Goal: Transaction & Acquisition: Purchase product/service

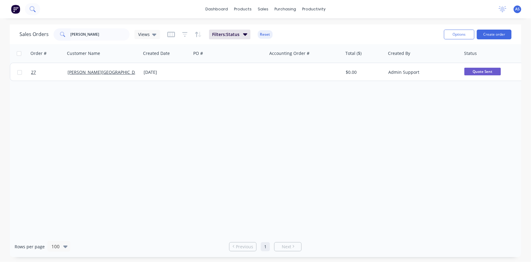
type input "[PERSON_NAME]"
click at [36, 6] on button at bounding box center [32, 9] width 15 height 12
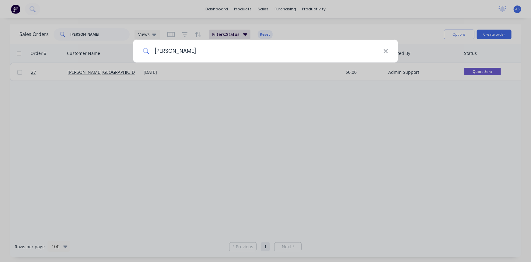
type input "[PERSON_NAME]"
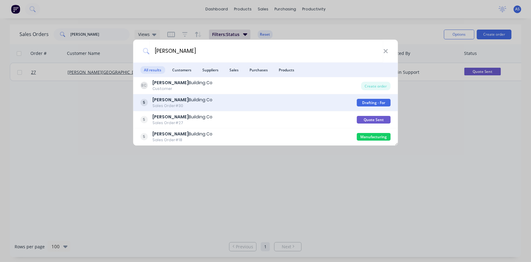
drag, startPoint x: 374, startPoint y: 100, endPoint x: 174, endPoint y: 99, distance: 199.2
click at [174, 99] on b "[PERSON_NAME]" at bounding box center [171, 100] width 36 height 6
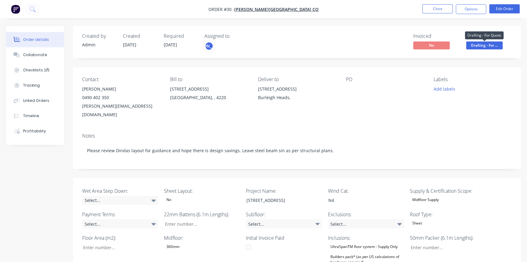
click at [473, 46] on span "Drafting - For ..." at bounding box center [485, 45] width 37 height 8
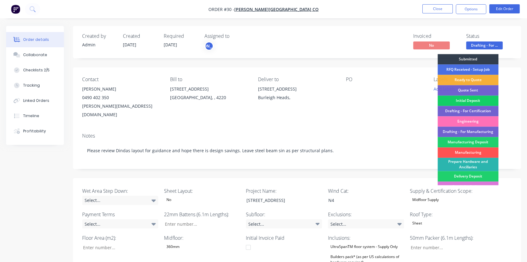
click at [465, 100] on div "Initial Deposit" at bounding box center [468, 100] width 61 height 10
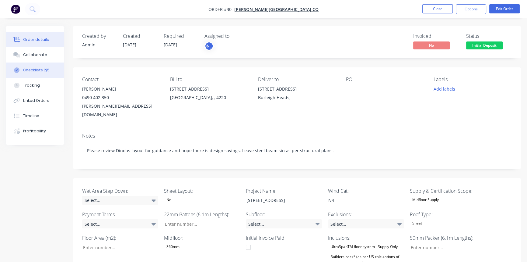
click at [43, 70] on div "Checklists 2/5" at bounding box center [36, 69] width 26 height 5
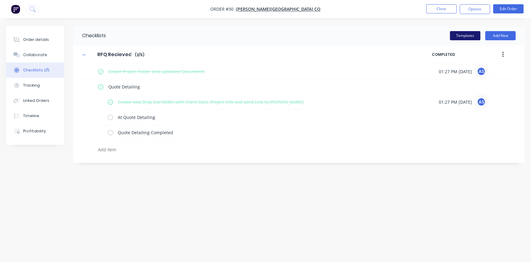
click at [470, 33] on button "Templates" at bounding box center [465, 35] width 30 height 9
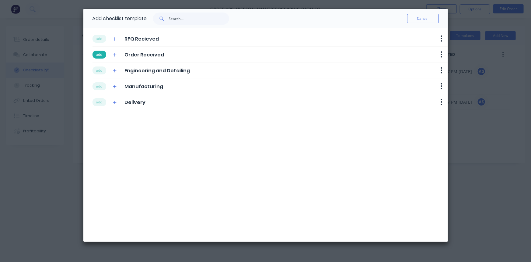
click at [95, 56] on button "add" at bounding box center [100, 55] width 14 height 8
click at [98, 68] on button "add" at bounding box center [100, 70] width 14 height 8
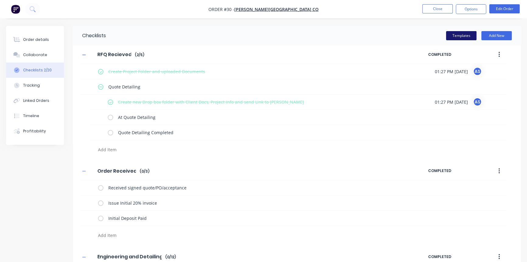
click at [467, 37] on button "Templates" at bounding box center [461, 35] width 30 height 9
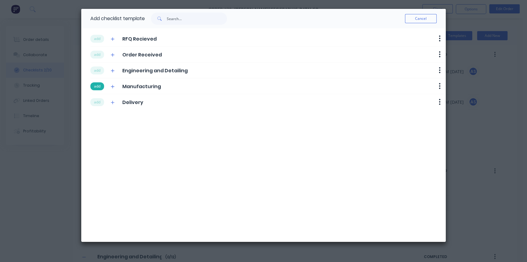
click at [102, 83] on button "add" at bounding box center [97, 86] width 14 height 8
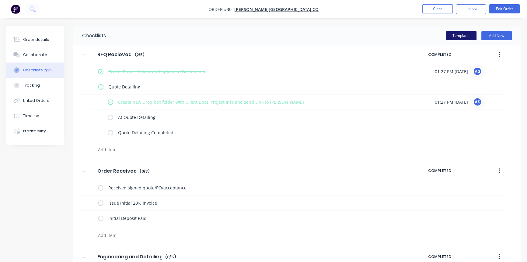
click at [456, 36] on button "Templates" at bounding box center [461, 35] width 30 height 9
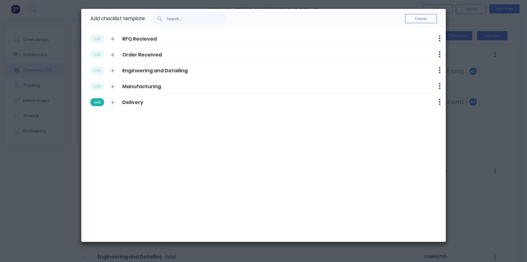
click at [100, 105] on button "add" at bounding box center [97, 102] width 14 height 8
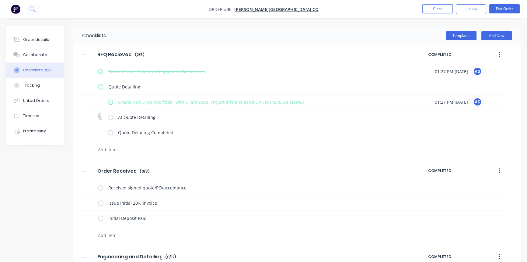
click at [110, 116] on label at bounding box center [110, 117] width 5 height 6
click at [0, 0] on input "checkbox" at bounding box center [0, 0] width 0 height 0
click at [111, 134] on label at bounding box center [110, 132] width 5 height 6
click at [0, 0] on input "checkbox" at bounding box center [0, 0] width 0 height 0
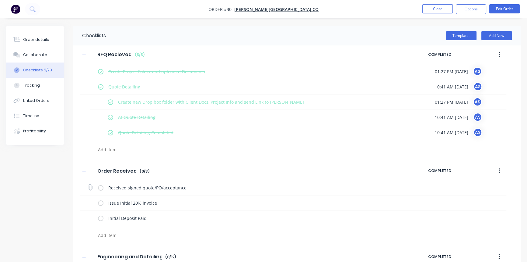
click at [100, 188] on label at bounding box center [100, 187] width 5 height 6
click at [0, 0] on input "checkbox" at bounding box center [0, 0] width 0 height 0
click at [100, 204] on label at bounding box center [100, 202] width 5 height 6
click at [0, 0] on input "checkbox" at bounding box center [0, 0] width 0 height 0
type textarea "x"
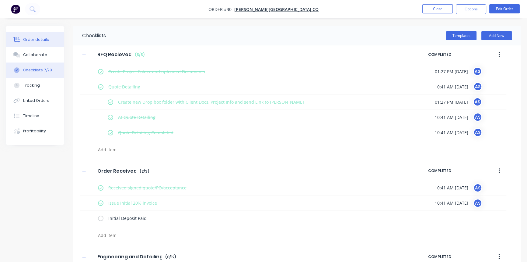
click at [35, 40] on div "Order details" at bounding box center [36, 39] width 26 height 5
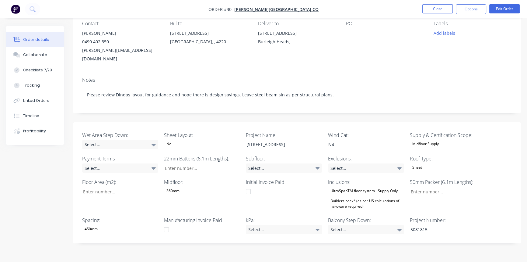
scroll to position [55, 0]
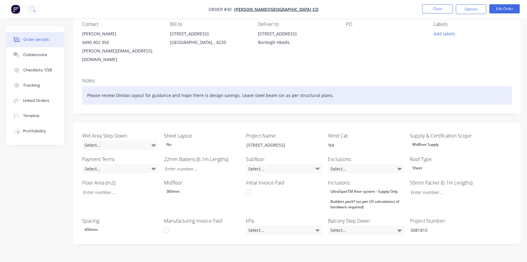
click at [329, 86] on div "Please review Dindas layout for guidance and hope there is design savings. Leav…" at bounding box center [297, 95] width 430 height 19
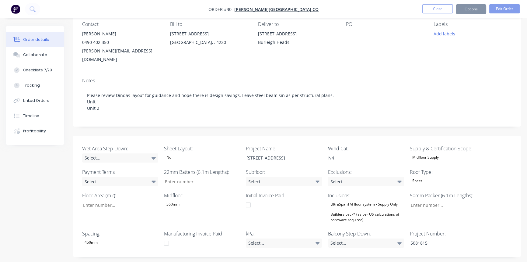
click at [100, 122] on div "Created by Admin Created [DATE] Required [DATE] Assigned to JO Invoiced No Stat…" at bounding box center [297, 163] width 448 height 385
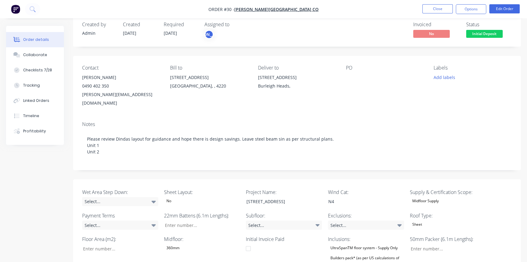
scroll to position [11, 0]
click at [498, 8] on button "Edit Order" at bounding box center [505, 8] width 30 height 9
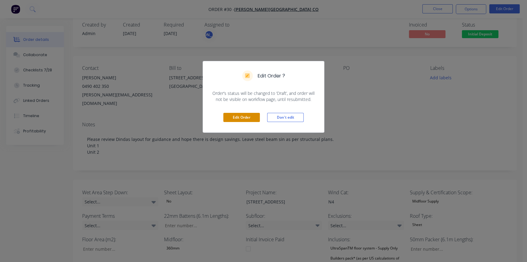
click at [247, 117] on button "Edit Order" at bounding box center [242, 117] width 37 height 9
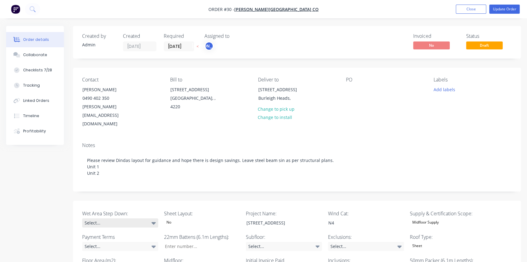
scroll to position [0, 0]
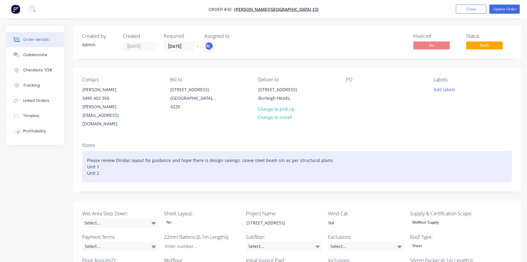
click at [107, 153] on div "Please review Dindas layout for guidance and hope there is design savings. Leav…" at bounding box center [297, 166] width 430 height 31
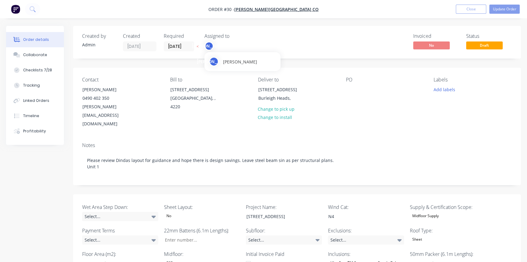
click at [208, 46] on div "[PERSON_NAME]" at bounding box center [209, 45] width 9 height 9
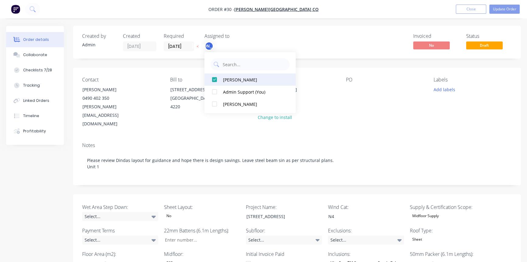
click at [220, 80] on div at bounding box center [215, 79] width 12 height 12
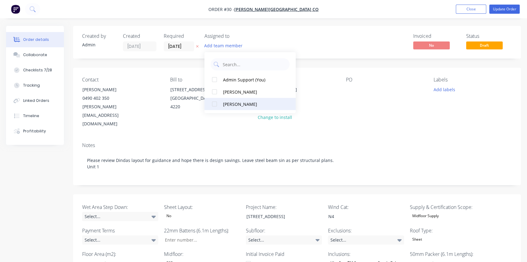
click at [222, 104] on button "[PERSON_NAME]" at bounding box center [250, 104] width 91 height 12
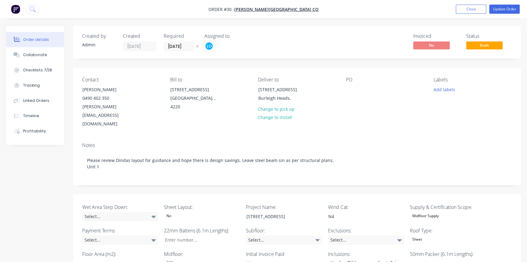
click at [331, 100] on div "Deliver to [STREET_ADDRESS] Heads, Change to pick up Change to install" at bounding box center [297, 102] width 78 height 51
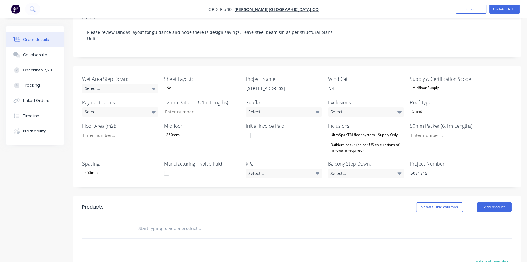
scroll to position [138, 0]
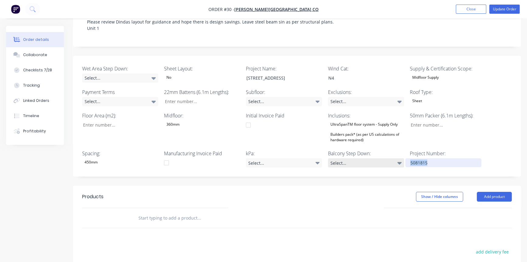
drag, startPoint x: 437, startPoint y: 146, endPoint x: 372, endPoint y: 146, distance: 64.9
click at [372, 146] on div "Wet Area Step Down: Select... Sheet Layout: No Project Name: [STREET_ADDRESS] H…" at bounding box center [297, 116] width 448 height 121
click at [126, 73] on div "Select..." at bounding box center [120, 77] width 76 height 9
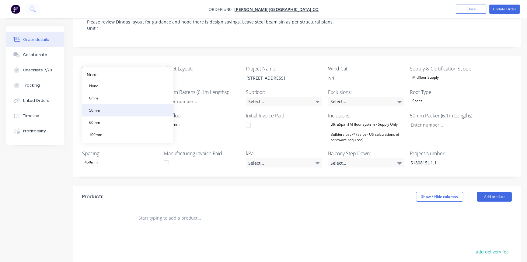
click at [114, 110] on button "50mm" at bounding box center [127, 110] width 91 height 12
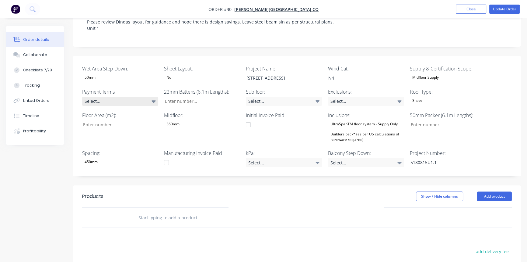
click at [131, 97] on div "Select..." at bounding box center [120, 101] width 76 height 9
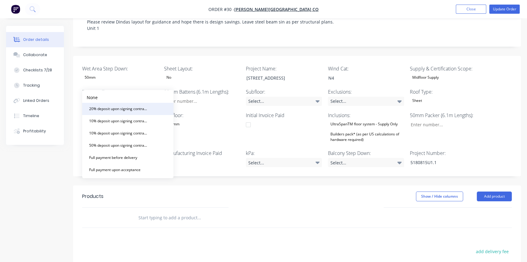
click at [121, 107] on div "20% deposit upon signing contract. 50% prior to manufacturing and balance prior…" at bounding box center [119, 109] width 64 height 8
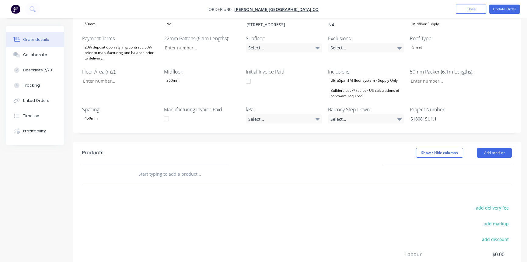
scroll to position [194, 0]
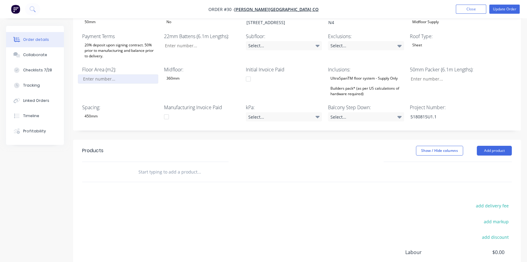
click at [107, 74] on input "Wet Area Step Down:" at bounding box center [118, 78] width 80 height 9
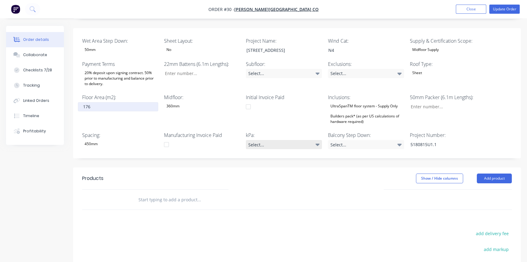
type input "176"
click at [258, 140] on div "Select..." at bounding box center [284, 144] width 76 height 9
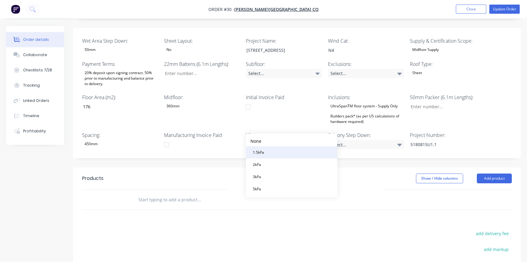
click at [267, 151] on button "1.5kPa" at bounding box center [291, 152] width 91 height 12
click at [347, 69] on div "Select..." at bounding box center [366, 73] width 76 height 9
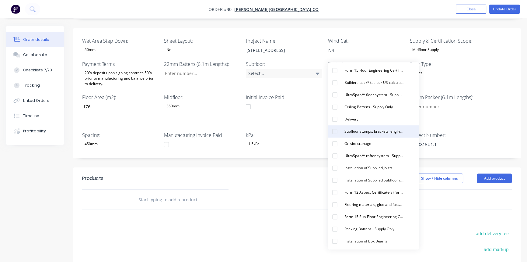
click at [347, 133] on div "Subfloor stumps, brackets, engineering and materials - Supply Only" at bounding box center [374, 131] width 64 height 8
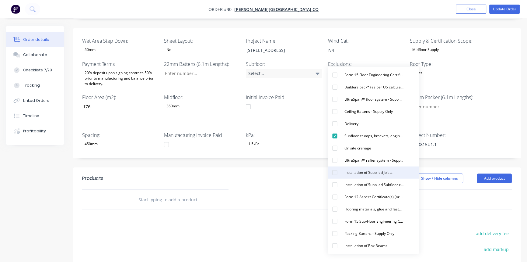
click at [356, 175] on div "Installation of Supplied Joists" at bounding box center [368, 172] width 53 height 8
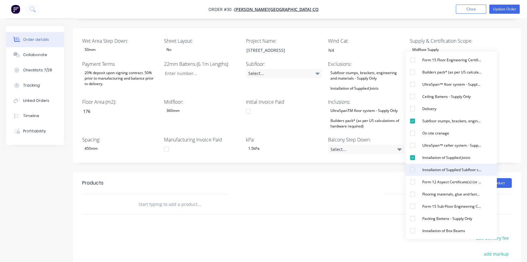
click at [437, 169] on div "Installation of Supplied Subfloor connections, columns and bracing Items" at bounding box center [452, 170] width 64 height 8
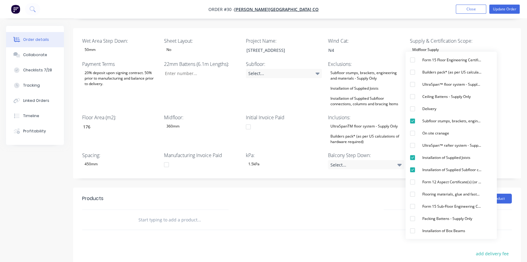
click at [353, 122] on div "UltraSpanTM floor system - Supply Only" at bounding box center [364, 126] width 72 height 8
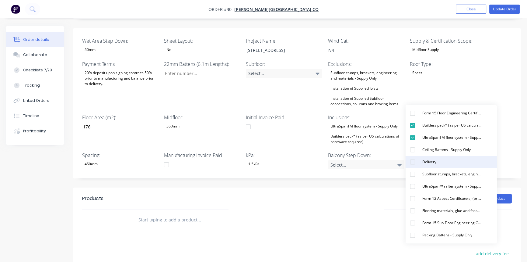
click at [419, 160] on div "button" at bounding box center [413, 162] width 12 height 12
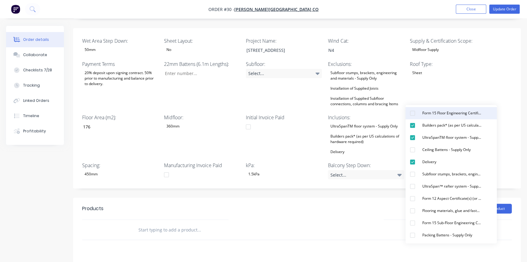
click at [428, 116] on div "Form 15 Floor Engineering Certificate (or similar)" at bounding box center [452, 113] width 64 height 8
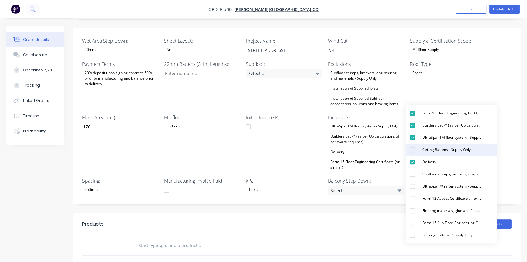
click at [452, 146] on div "Ceiling Battens - Supply Only" at bounding box center [446, 150] width 53 height 8
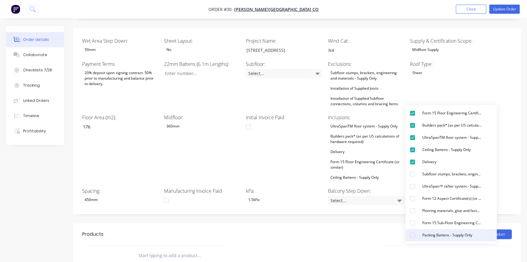
click at [429, 234] on div "Packing Battens - Supply Only" at bounding box center [447, 235] width 55 height 8
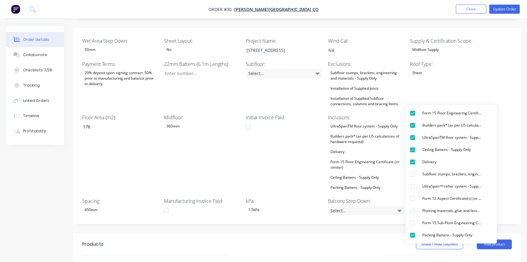
click at [275, 152] on div "Initial Invoice Paid" at bounding box center [284, 153] width 76 height 78
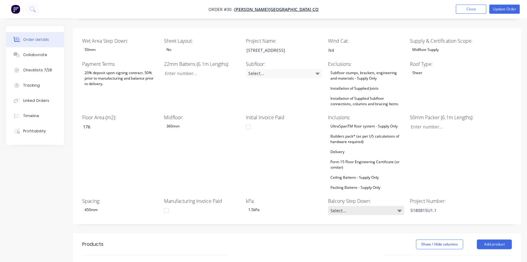
click at [366, 206] on div "Select..." at bounding box center [366, 210] width 76 height 9
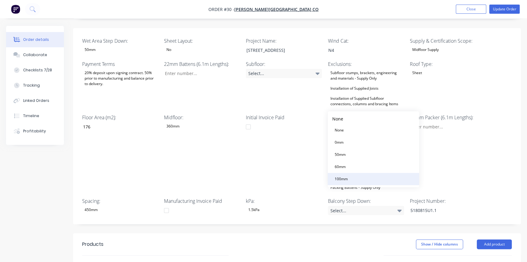
click at [349, 175] on div "100mm" at bounding box center [342, 179] width 18 height 8
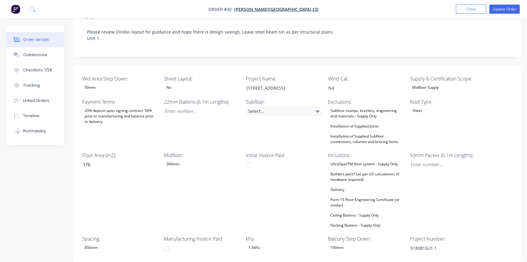
scroll to position [138, 0]
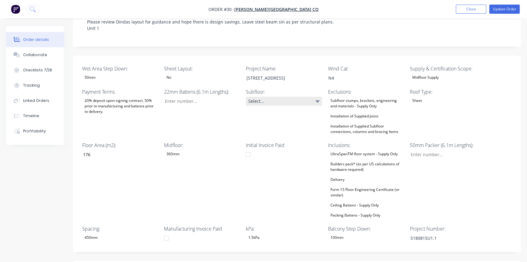
click at [275, 97] on div "Select..." at bounding box center [284, 101] width 76 height 9
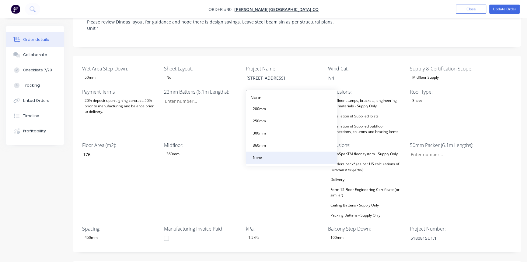
click at [267, 160] on button "None" at bounding box center [291, 157] width 91 height 12
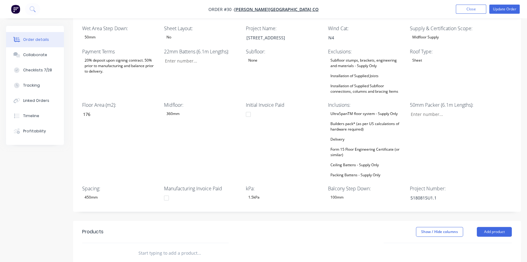
scroll to position [166, 0]
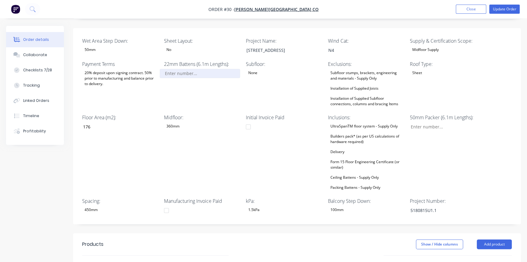
click at [184, 69] on input "Wet Area Step Down:" at bounding box center [200, 73] width 80 height 9
type input "80"
click at [419, 122] on input "Wet Area Step Down:" at bounding box center [446, 126] width 80 height 9
type input "3"
click at [438, 152] on div "50mm Packer (6.1m Lengths): 3" at bounding box center [448, 153] width 76 height 78
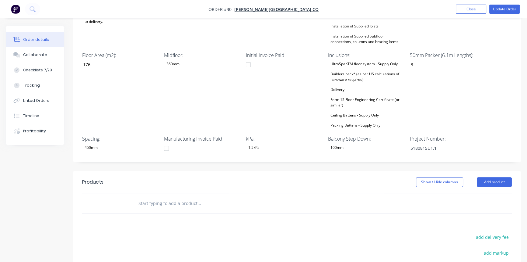
scroll to position [249, 0]
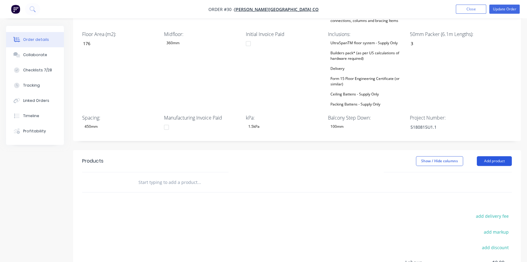
click at [499, 156] on button "Add product" at bounding box center [494, 161] width 35 height 10
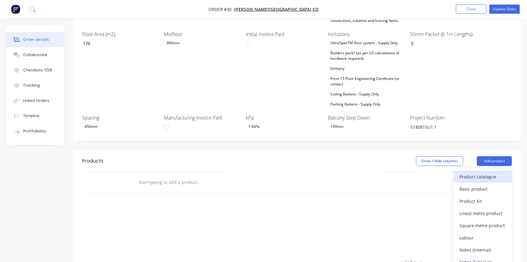
click at [482, 172] on div "Product catalogue" at bounding box center [483, 176] width 47 height 9
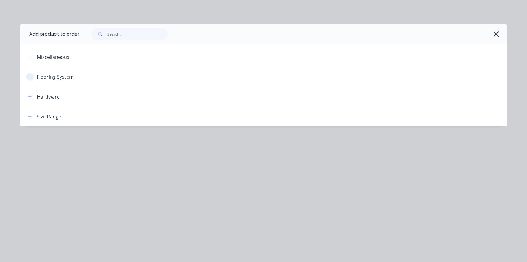
click at [31, 75] on icon "button" at bounding box center [30, 77] width 4 height 4
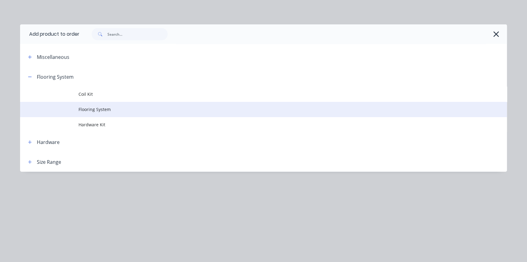
click at [88, 108] on span "Flooring System" at bounding box center [250, 109] width 343 height 6
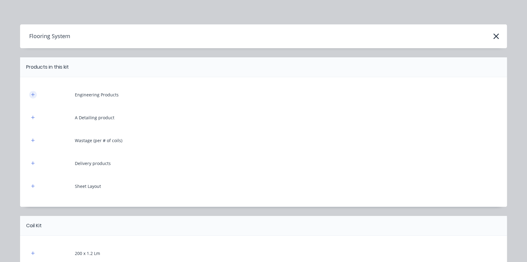
click at [31, 94] on icon "button" at bounding box center [32, 94] width 3 height 3
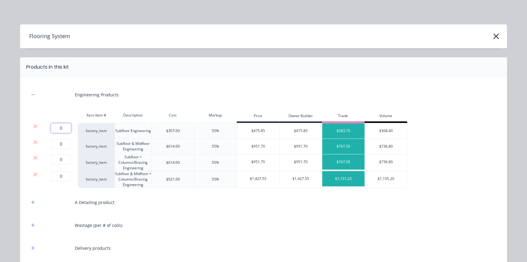
click at [64, 126] on input "0" at bounding box center [61, 128] width 20 height 10
type input "1"
click at [33, 141] on icon at bounding box center [35, 142] width 4 height 4
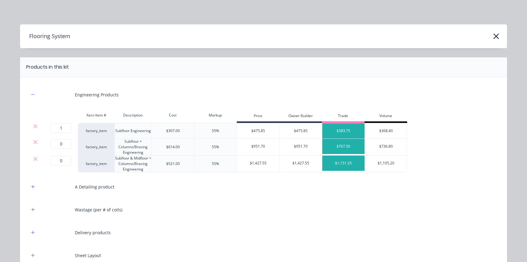
click at [33, 141] on icon at bounding box center [35, 142] width 4 height 4
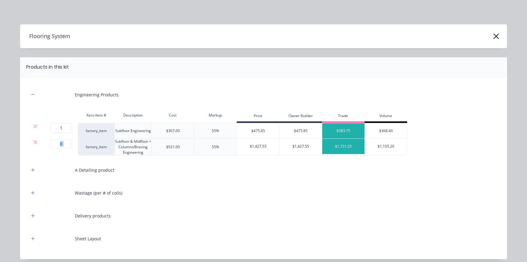
click at [33, 141] on icon at bounding box center [35, 142] width 4 height 4
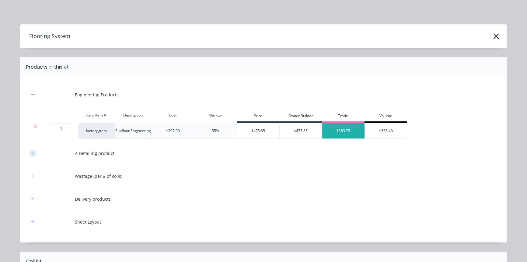
click at [31, 150] on button "button" at bounding box center [33, 153] width 8 height 8
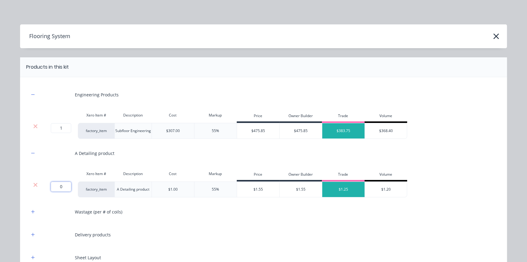
click at [61, 185] on input "0" at bounding box center [61, 186] width 20 height 10
type input "616"
click at [34, 210] on button "button" at bounding box center [33, 212] width 8 height 8
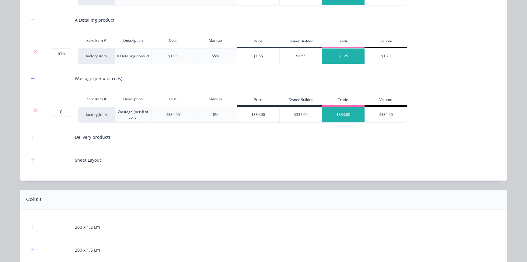
scroll to position [138, 0]
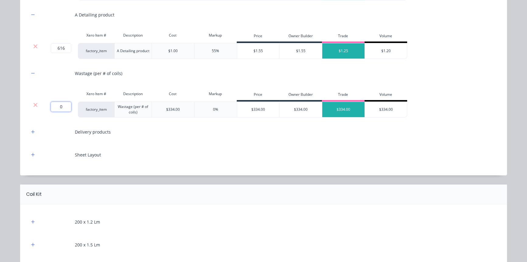
click at [59, 106] on input "0" at bounding box center [61, 107] width 20 height 10
type input "3"
click at [29, 131] on button "button" at bounding box center [33, 132] width 8 height 8
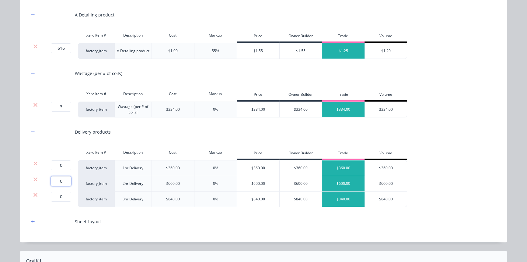
click at [64, 178] on input "0" at bounding box center [61, 181] width 20 height 10
type input "1"
click at [33, 162] on icon at bounding box center [35, 163] width 4 height 4
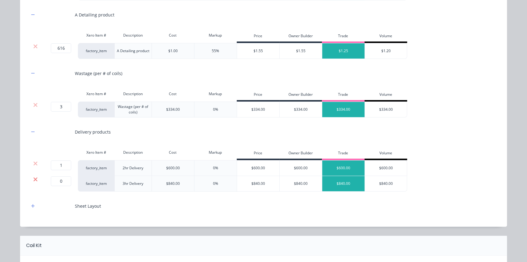
click at [33, 177] on icon at bounding box center [35, 179] width 5 height 6
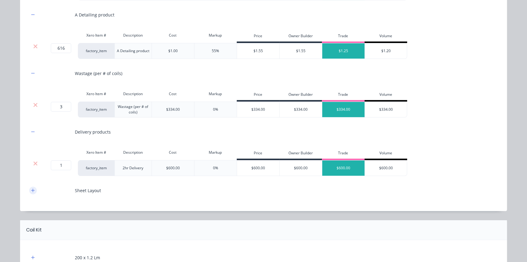
click at [30, 192] on button "button" at bounding box center [33, 190] width 8 height 8
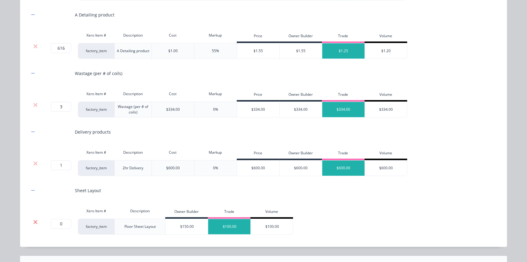
click at [33, 221] on icon at bounding box center [35, 222] width 5 height 6
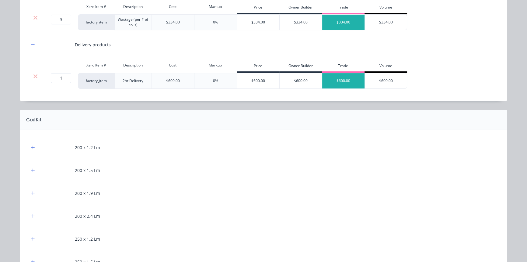
scroll to position [249, 0]
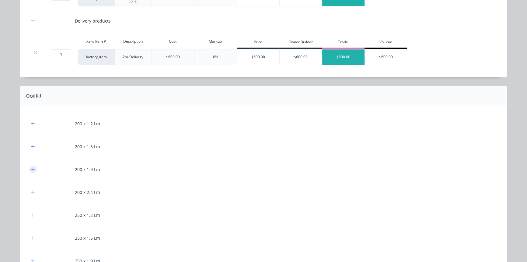
click at [33, 170] on icon "button" at bounding box center [33, 169] width 4 height 4
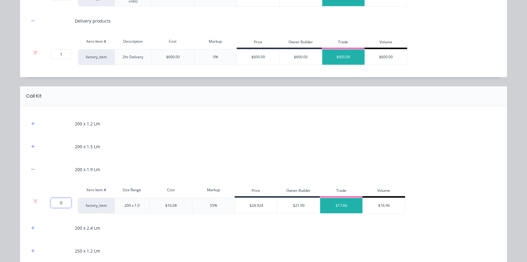
click at [62, 200] on input "0" at bounding box center [61, 203] width 20 height 10
type input "173"
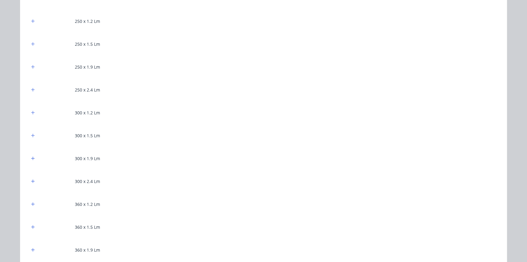
scroll to position [498, 0]
click at [31, 185] on icon "button" at bounding box center [33, 184] width 4 height 4
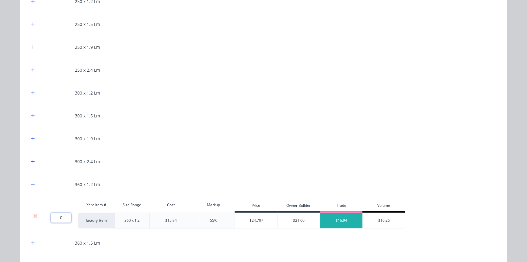
click at [55, 215] on input "0" at bounding box center [61, 218] width 20 height 10
type input "342"
click at [29, 195] on div "200 x 1.2 Lm 200 x 1.5 Lm 200 x 1.9 Lm Xero Item # Size Range Cost Markup Price…" at bounding box center [263, 264] width 469 height 796
click at [33, 138] on icon "button" at bounding box center [33, 138] width 4 height 4
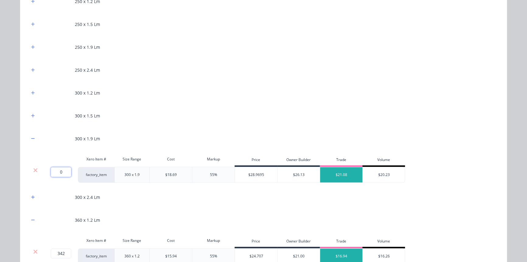
click at [55, 171] on input "0" at bounding box center [61, 172] width 20 height 10
type input "27"
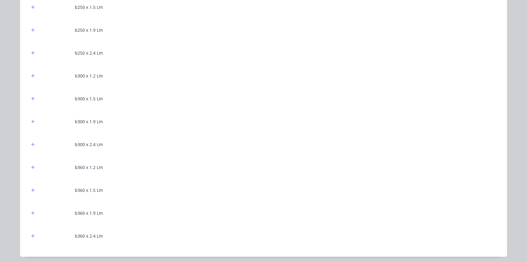
scroll to position [969, 0]
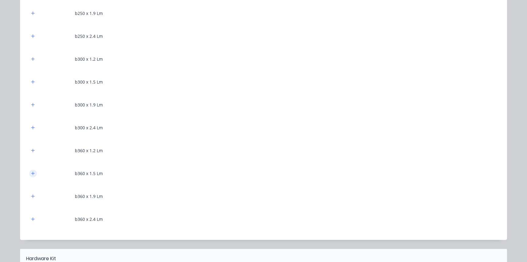
click at [33, 173] on button "button" at bounding box center [33, 173] width 8 height 8
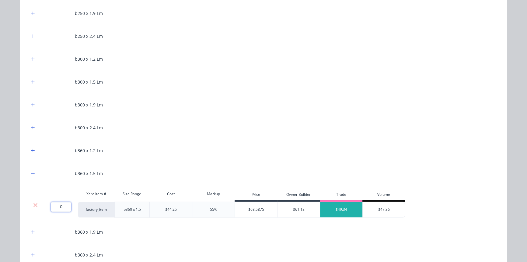
click at [57, 208] on input "0" at bounding box center [61, 207] width 20 height 10
type input "37"
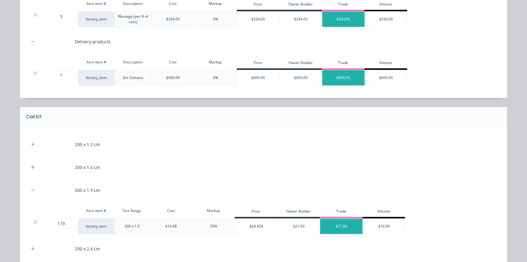
scroll to position [221, 0]
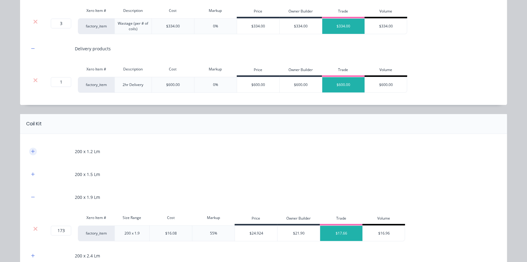
click at [34, 152] on button "button" at bounding box center [33, 151] width 8 height 8
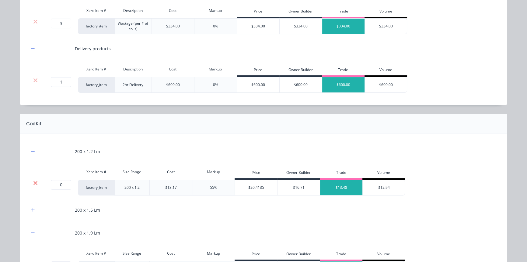
click at [33, 183] on icon at bounding box center [35, 183] width 4 height 4
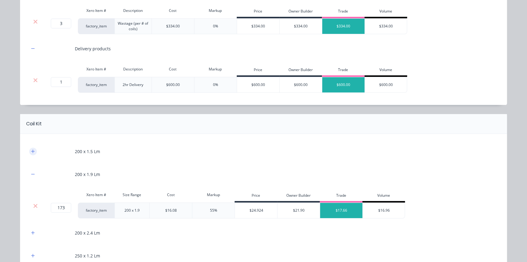
click at [31, 151] on icon "button" at bounding box center [33, 151] width 4 height 4
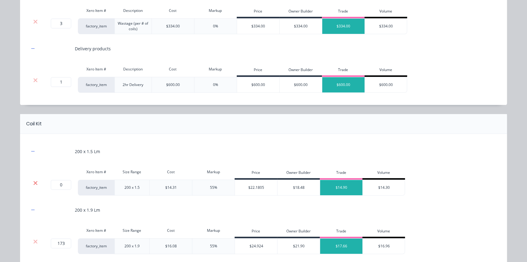
click at [35, 180] on icon at bounding box center [35, 183] width 5 height 6
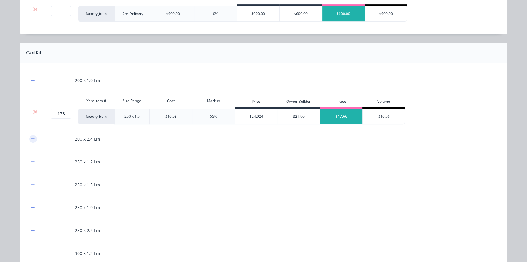
scroll to position [305, 0]
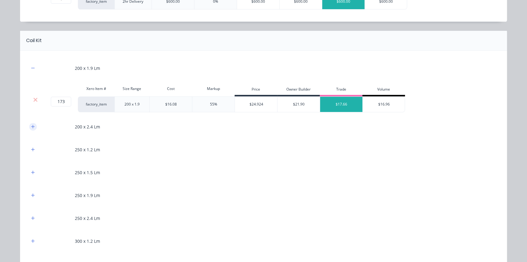
click at [33, 129] on button "button" at bounding box center [33, 127] width 8 height 8
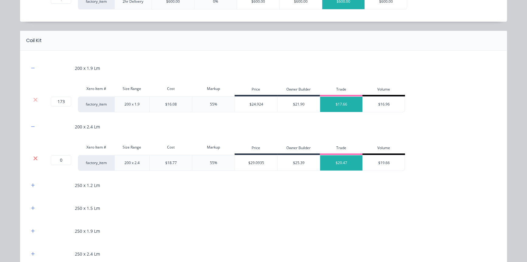
click at [33, 158] on icon at bounding box center [35, 158] width 5 height 6
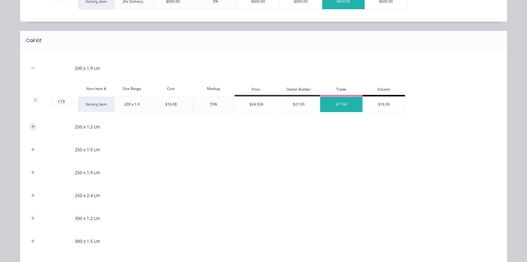
click at [33, 125] on button "button" at bounding box center [33, 127] width 8 height 8
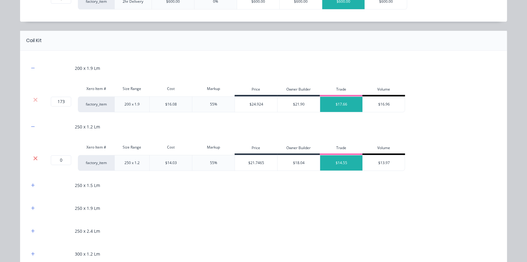
click at [34, 160] on icon at bounding box center [35, 158] width 5 height 6
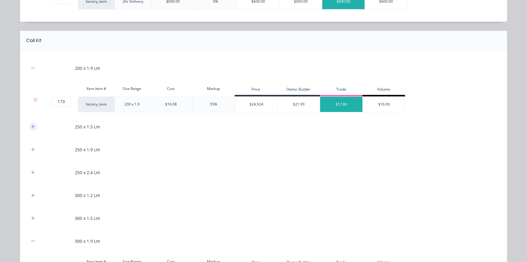
click at [31, 127] on icon "button" at bounding box center [33, 126] width 4 height 4
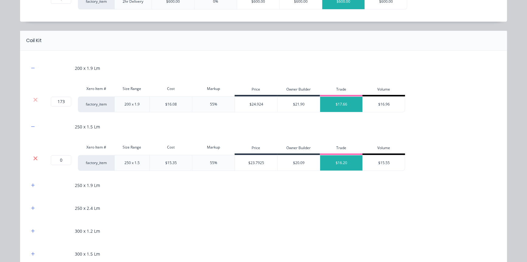
click at [34, 155] on icon at bounding box center [35, 158] width 5 height 6
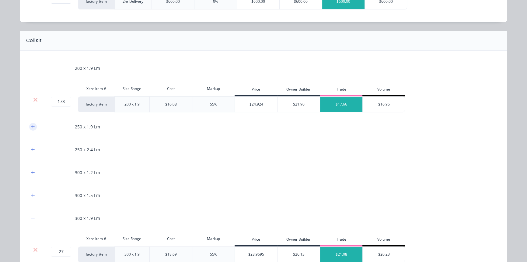
click at [33, 128] on button "button" at bounding box center [33, 127] width 8 height 8
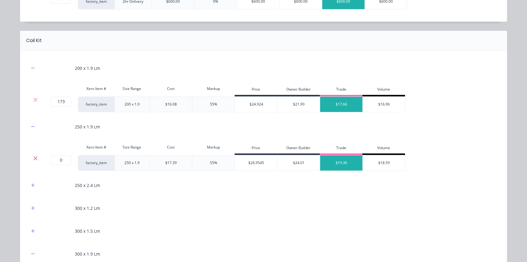
click at [33, 158] on icon at bounding box center [35, 158] width 5 height 6
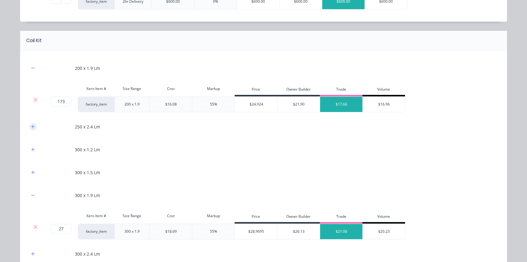
click at [31, 126] on icon "button" at bounding box center [32, 126] width 3 height 3
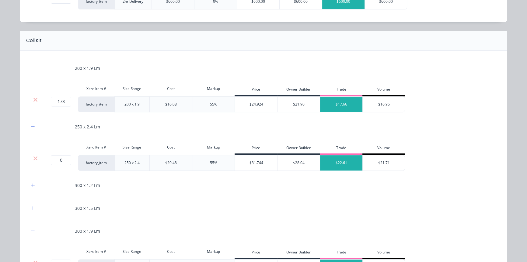
click at [36, 160] on div at bounding box center [36, 158] width 12 height 6
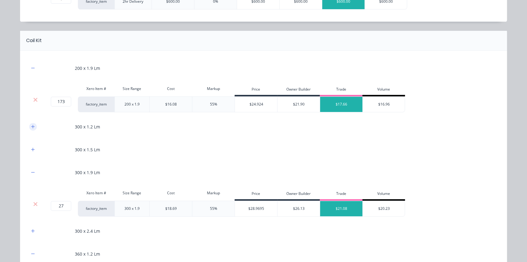
click at [31, 126] on icon "button" at bounding box center [32, 126] width 3 height 3
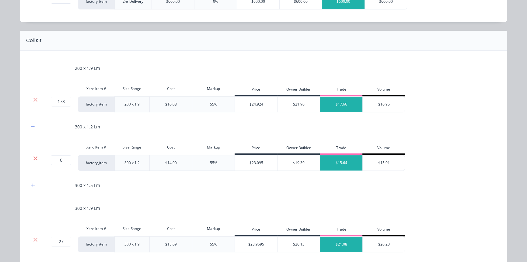
click at [33, 156] on icon at bounding box center [35, 158] width 5 height 6
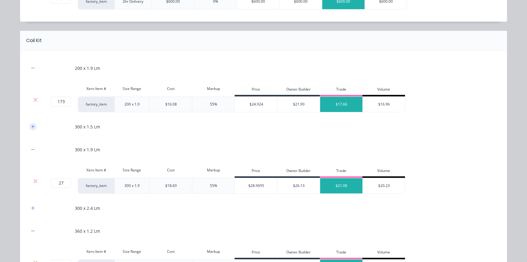
click at [31, 125] on icon "button" at bounding box center [33, 126] width 4 height 4
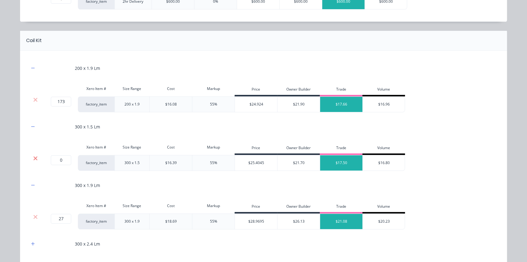
click at [35, 159] on icon at bounding box center [35, 158] width 5 height 6
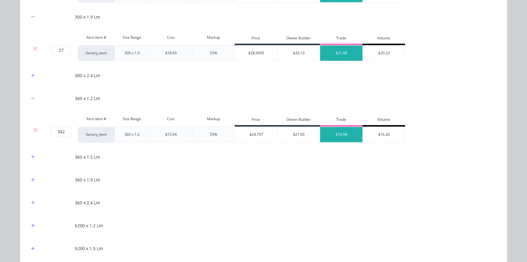
scroll to position [415, 0]
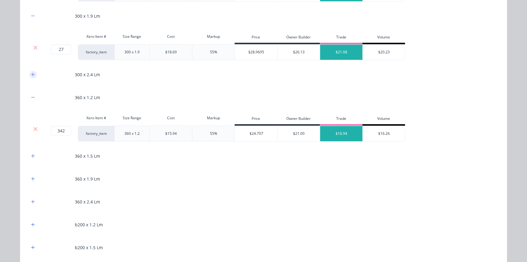
click at [31, 76] on button "button" at bounding box center [33, 75] width 8 height 8
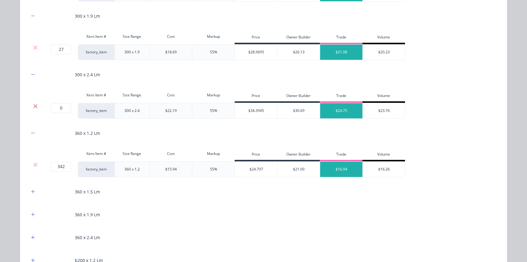
click at [33, 107] on icon at bounding box center [35, 106] width 5 height 6
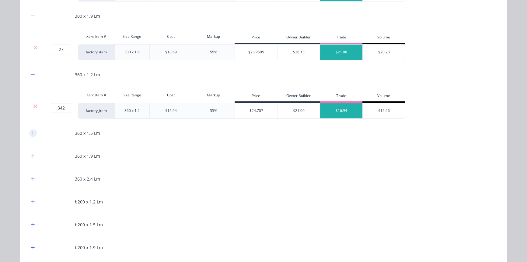
click at [32, 131] on icon "button" at bounding box center [33, 133] width 4 height 4
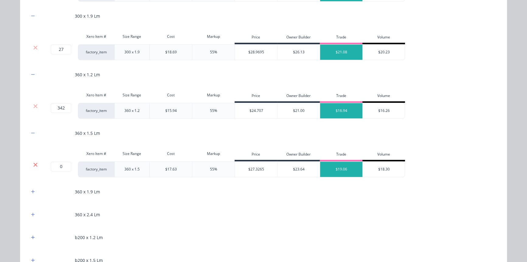
click at [33, 162] on icon at bounding box center [35, 164] width 5 height 6
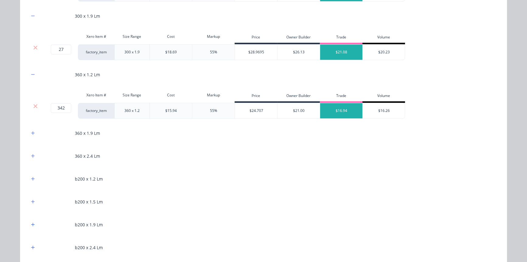
click at [32, 136] on div "360 x 1.9 Lm" at bounding box center [263, 133] width 469 height 17
click at [32, 134] on icon "button" at bounding box center [33, 133] width 4 height 4
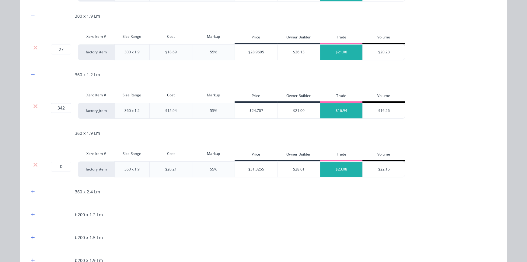
drag, startPoint x: 34, startPoint y: 161, endPoint x: 34, endPoint y: 137, distance: 24.7
click at [34, 161] on icon at bounding box center [35, 164] width 5 height 6
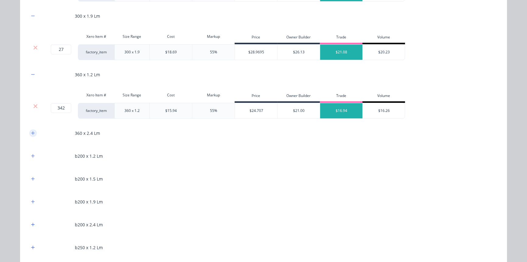
click at [34, 134] on button "button" at bounding box center [33, 133] width 8 height 8
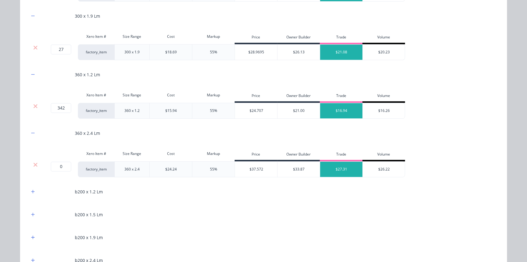
drag, startPoint x: 33, startPoint y: 164, endPoint x: 33, endPoint y: 147, distance: 16.5
click at [33, 164] on icon at bounding box center [35, 164] width 4 height 4
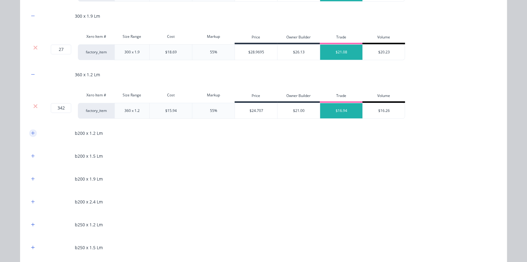
click at [32, 132] on icon "button" at bounding box center [33, 133] width 4 height 4
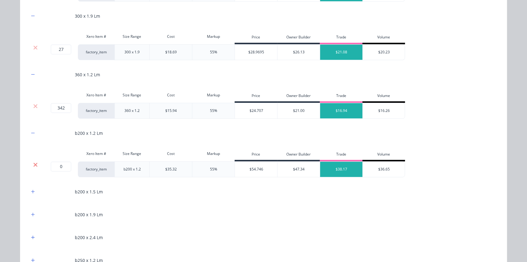
click at [33, 163] on icon at bounding box center [35, 164] width 5 height 6
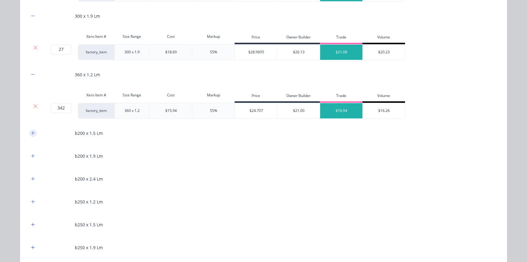
click at [33, 134] on button "button" at bounding box center [33, 133] width 8 height 8
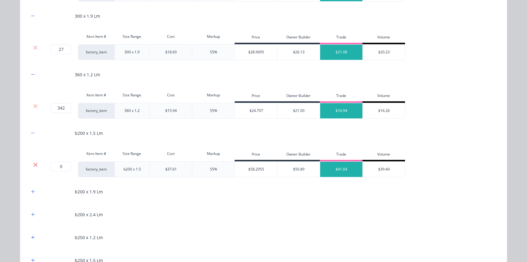
click at [34, 163] on icon at bounding box center [35, 164] width 5 height 6
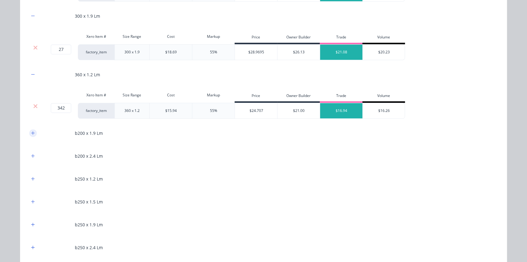
click at [31, 135] on button "button" at bounding box center [33, 133] width 8 height 8
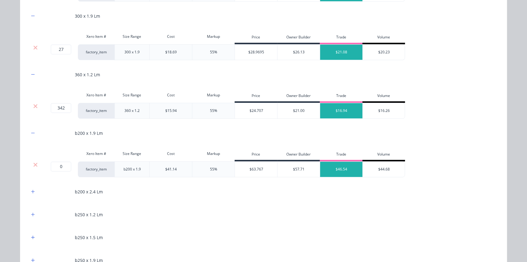
drag, startPoint x: 33, startPoint y: 161, endPoint x: 31, endPoint y: 140, distance: 21.4
click at [33, 161] on icon at bounding box center [35, 164] width 5 height 6
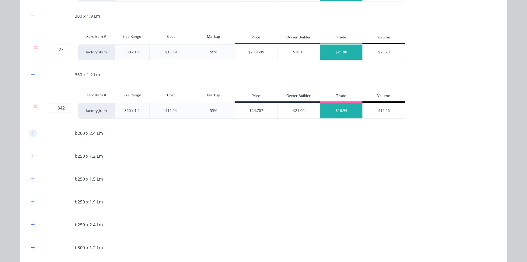
click at [31, 133] on icon "button" at bounding box center [33, 133] width 4 height 4
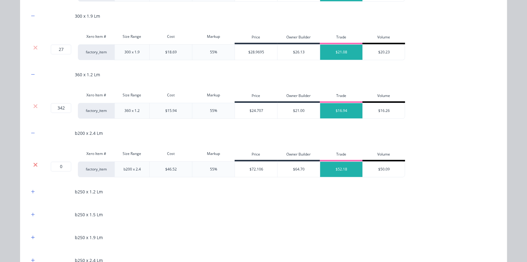
click at [33, 162] on icon at bounding box center [35, 164] width 5 height 6
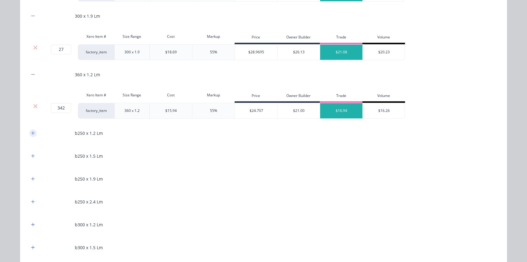
click at [32, 135] on button "button" at bounding box center [33, 133] width 8 height 8
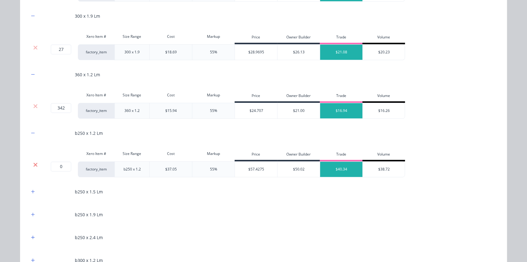
click at [33, 164] on icon at bounding box center [35, 164] width 4 height 4
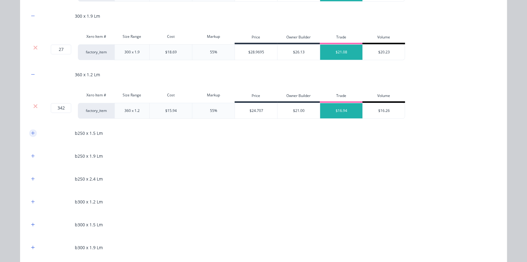
click at [33, 133] on button "button" at bounding box center [33, 133] width 8 height 8
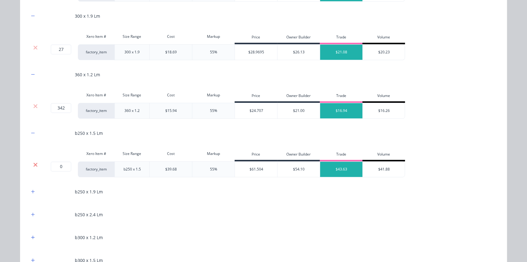
click at [33, 164] on icon at bounding box center [35, 164] width 5 height 6
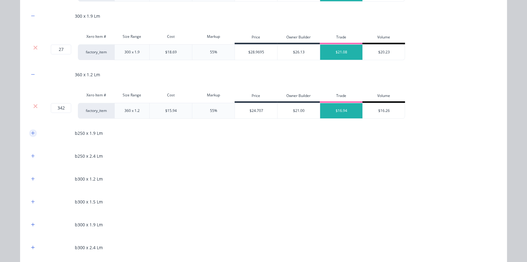
click at [31, 132] on icon "button" at bounding box center [32, 132] width 3 height 3
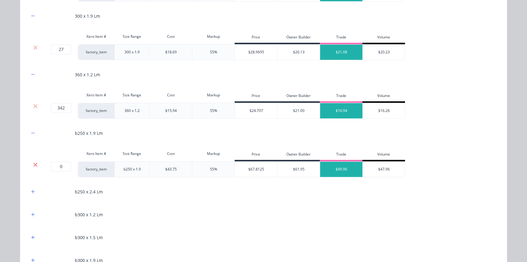
click at [35, 164] on icon at bounding box center [35, 164] width 5 height 6
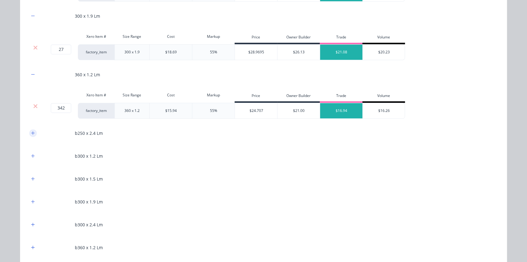
click at [31, 131] on icon "button" at bounding box center [33, 133] width 4 height 4
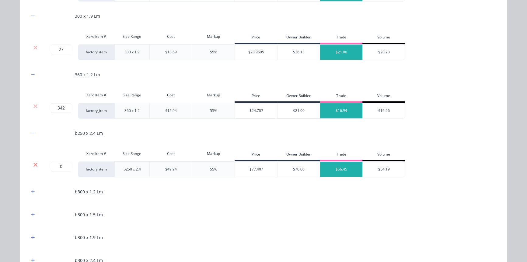
click at [33, 166] on icon at bounding box center [35, 164] width 5 height 6
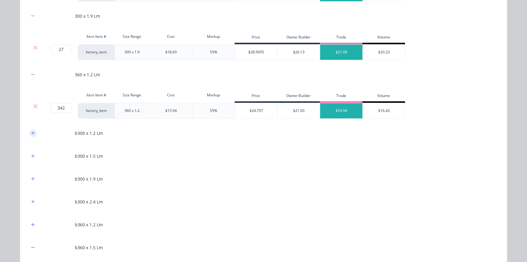
click at [31, 131] on icon "button" at bounding box center [33, 133] width 4 height 4
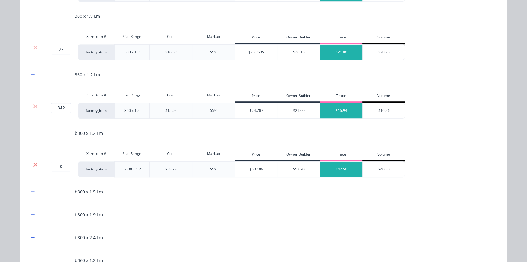
click at [33, 166] on icon at bounding box center [35, 164] width 5 height 6
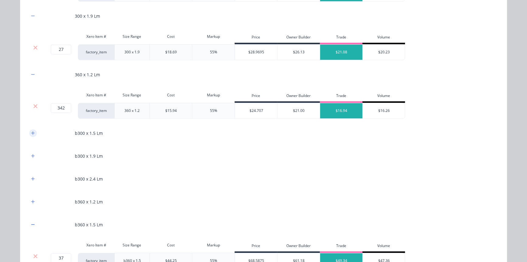
click at [31, 132] on icon "button" at bounding box center [32, 132] width 3 height 3
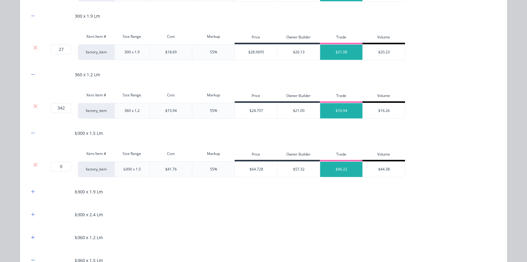
click at [30, 163] on div at bounding box center [36, 164] width 12 height 6
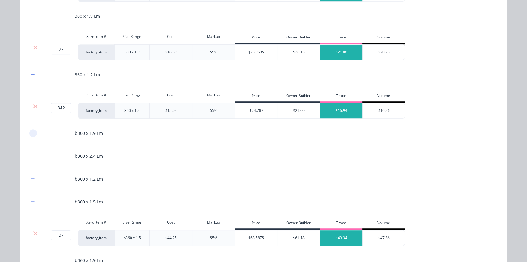
click at [31, 134] on icon "button" at bounding box center [33, 133] width 4 height 4
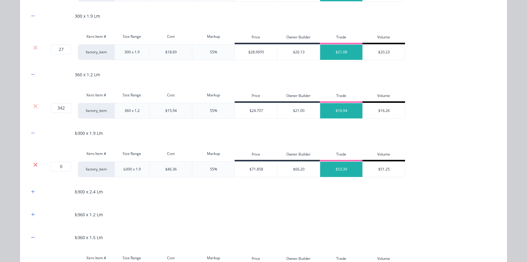
click at [33, 161] on icon at bounding box center [35, 164] width 5 height 6
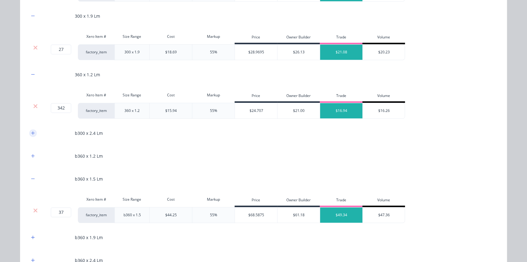
click at [32, 134] on icon "button" at bounding box center [33, 133] width 4 height 4
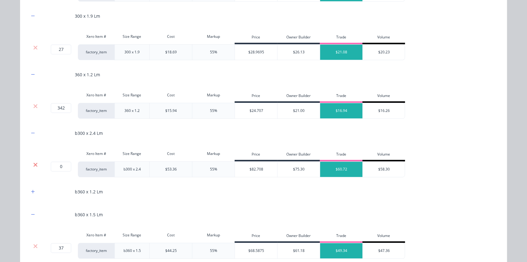
click at [33, 161] on icon at bounding box center [35, 164] width 5 height 6
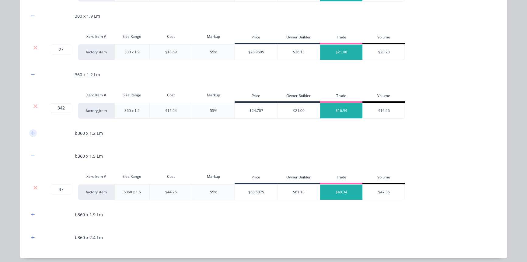
click at [30, 135] on button "button" at bounding box center [33, 133] width 8 height 8
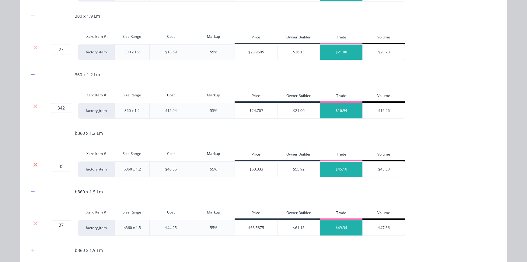
click at [33, 161] on icon at bounding box center [35, 164] width 5 height 6
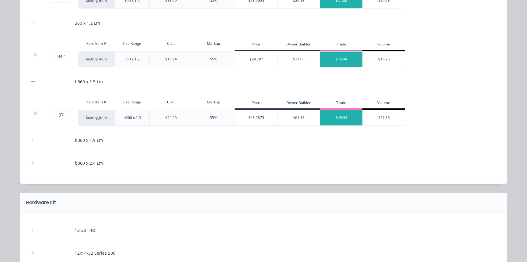
scroll to position [470, 0]
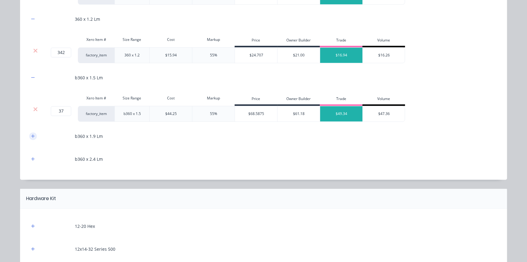
click at [31, 134] on icon "button" at bounding box center [33, 136] width 4 height 4
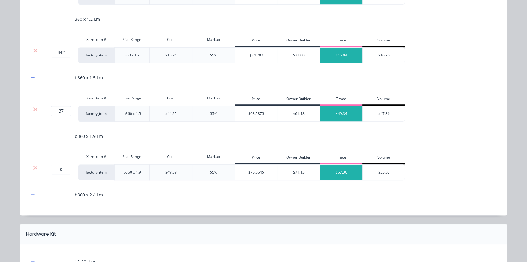
drag, startPoint x: 33, startPoint y: 167, endPoint x: 32, endPoint y: 146, distance: 20.7
click at [33, 166] on icon at bounding box center [35, 167] width 4 height 4
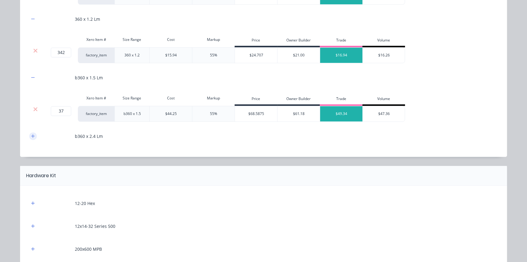
click at [32, 136] on icon "button" at bounding box center [33, 136] width 4 height 4
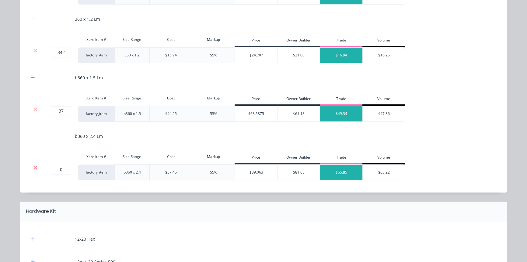
click at [33, 165] on icon at bounding box center [35, 167] width 5 height 6
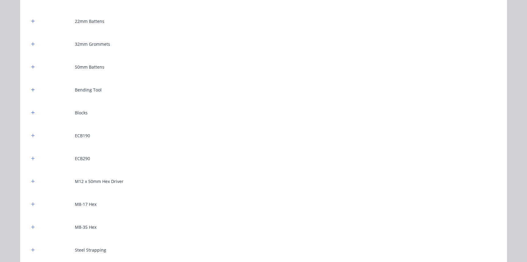
scroll to position [720, 0]
click at [29, 182] on button "button" at bounding box center [33, 182] width 8 height 8
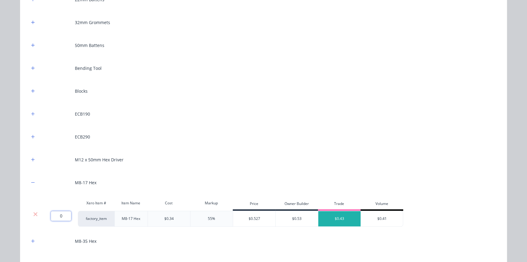
click at [58, 216] on input "0" at bounding box center [61, 216] width 20 height 10
type input "1000"
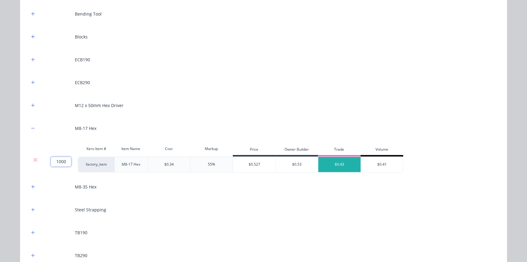
scroll to position [772, 0]
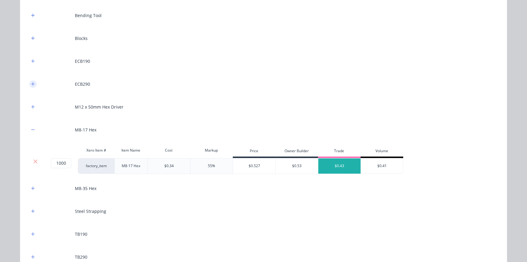
click at [31, 83] on icon "button" at bounding box center [32, 83] width 3 height 3
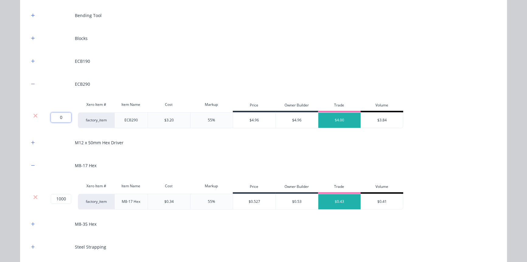
click at [54, 116] on input "0" at bounding box center [61, 117] width 20 height 10
type input "19"
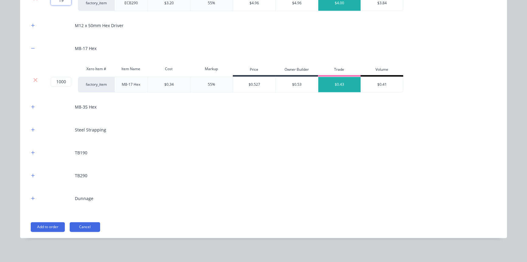
scroll to position [891, 0]
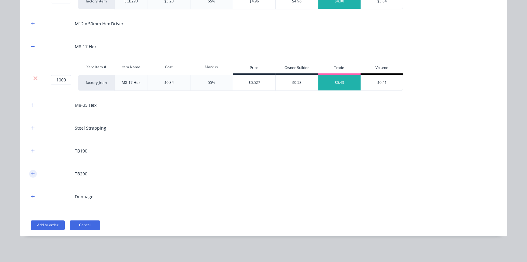
click at [31, 171] on icon "button" at bounding box center [33, 173] width 4 height 4
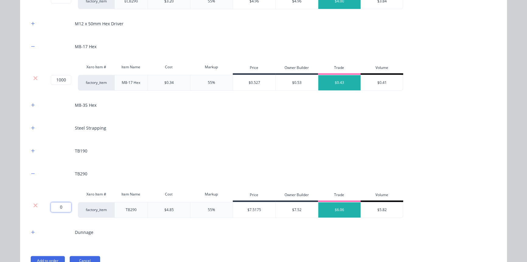
click at [58, 206] on input "0" at bounding box center [61, 207] width 20 height 10
type input "7"
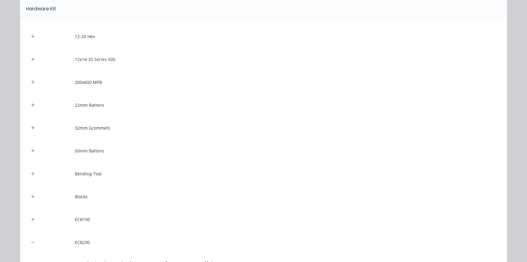
scroll to position [586, 0]
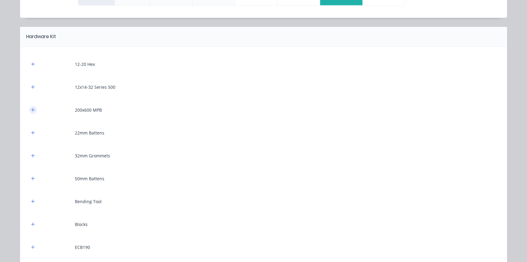
click at [31, 106] on button "button" at bounding box center [33, 110] width 8 height 8
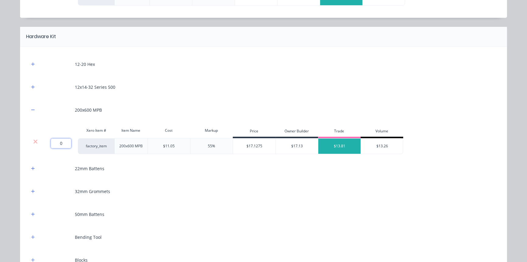
click at [57, 143] on input "0" at bounding box center [61, 143] width 20 height 10
type input "2"
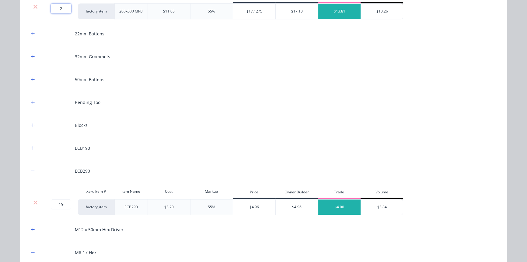
scroll to position [725, 0]
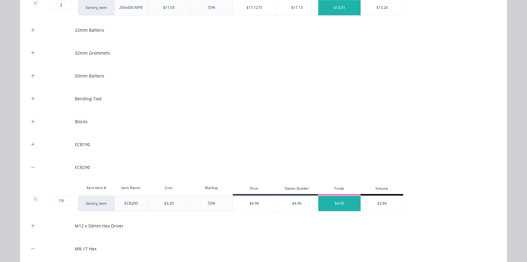
click at [26, 95] on div "12-20 Hex 12x14-32 Series 500 200x600 MPB Xero Item # Item Name Cost Markup Pri…" at bounding box center [263, 190] width 487 height 565
click at [31, 101] on div "Bending Tool" at bounding box center [263, 98] width 469 height 17
click at [31, 100] on button "button" at bounding box center [33, 99] width 8 height 8
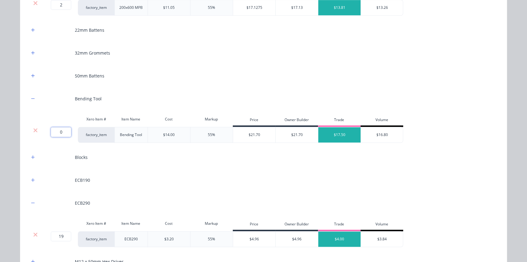
click at [59, 132] on input "0" at bounding box center [61, 132] width 20 height 10
type input "2"
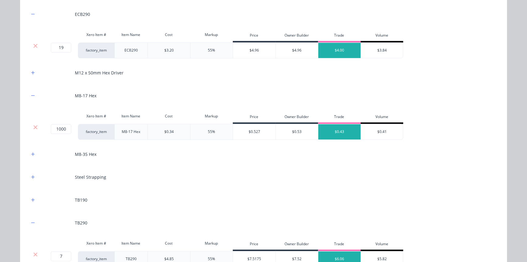
scroll to position [974, 0]
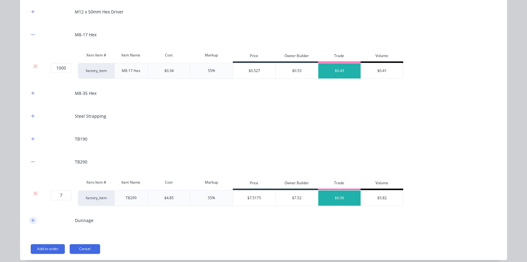
click at [31, 219] on icon "button" at bounding box center [33, 220] width 4 height 4
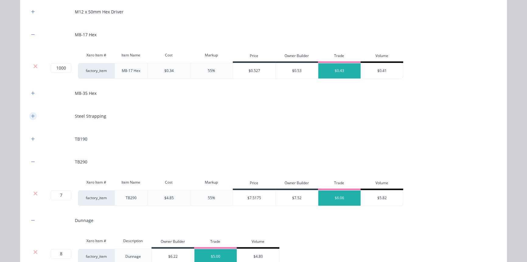
click at [29, 114] on button "button" at bounding box center [33, 116] width 8 height 8
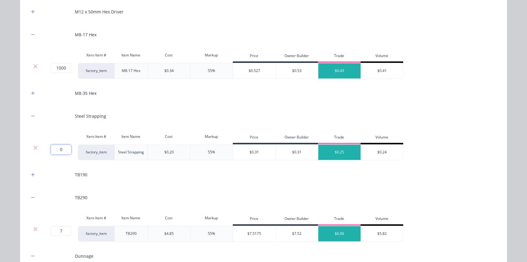
click at [56, 150] on input "0" at bounding box center [61, 149] width 20 height 10
type input "50"
click at [33, 10] on button "button" at bounding box center [33, 12] width 8 height 8
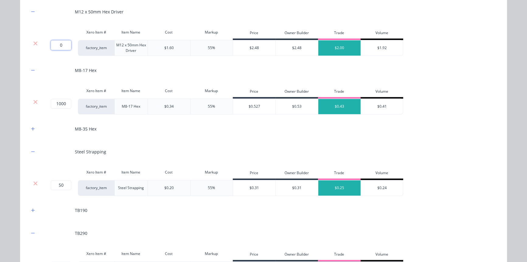
click at [56, 41] on input "0" at bounding box center [61, 45] width 20 height 10
type input "2"
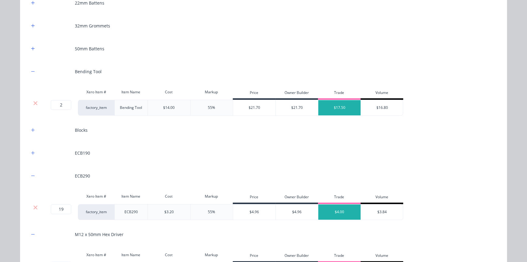
scroll to position [725, 0]
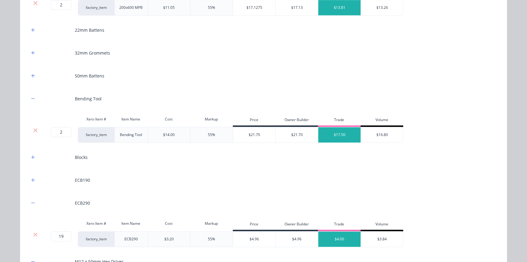
click at [29, 24] on div "22mm Battens" at bounding box center [263, 30] width 469 height 17
click at [31, 29] on icon "button" at bounding box center [32, 29] width 3 height 3
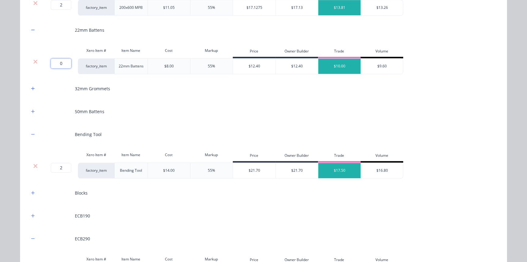
click at [58, 64] on input "0" at bounding box center [61, 63] width 20 height 10
type input "80"
click at [31, 109] on icon "button" at bounding box center [33, 111] width 4 height 4
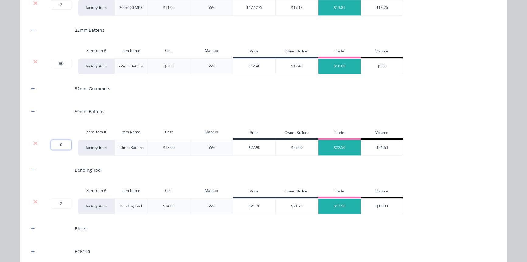
click at [62, 148] on input "0" at bounding box center [61, 145] width 20 height 10
type input "3"
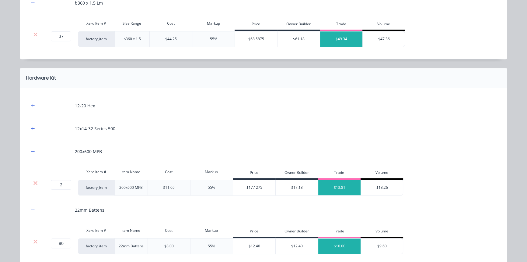
scroll to position [531, 0]
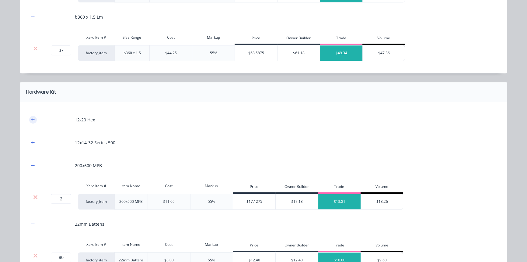
click at [31, 119] on icon "button" at bounding box center [33, 119] width 4 height 4
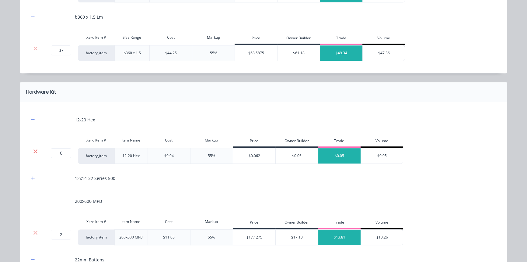
click at [33, 149] on icon at bounding box center [35, 151] width 5 height 6
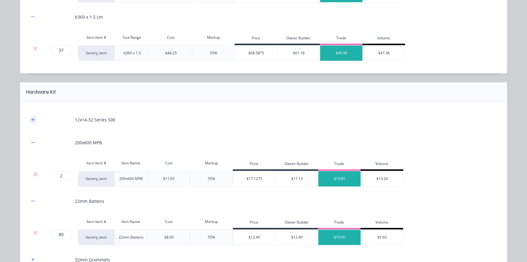
click at [31, 117] on icon "button" at bounding box center [33, 119] width 4 height 4
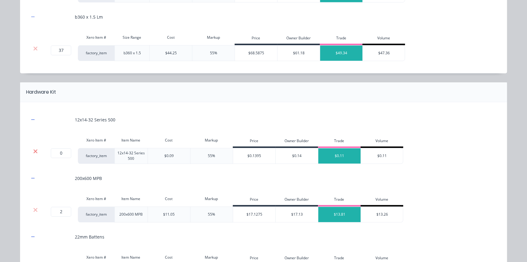
click at [33, 150] on icon at bounding box center [35, 151] width 5 height 6
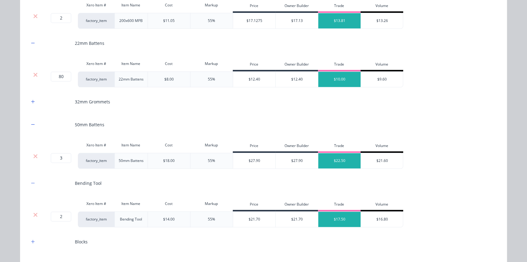
scroll to position [670, 0]
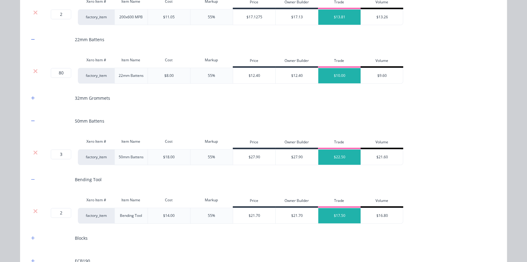
click at [31, 102] on div "32mm Grommets" at bounding box center [263, 98] width 469 height 17
click at [31, 97] on icon "button" at bounding box center [32, 97] width 3 height 3
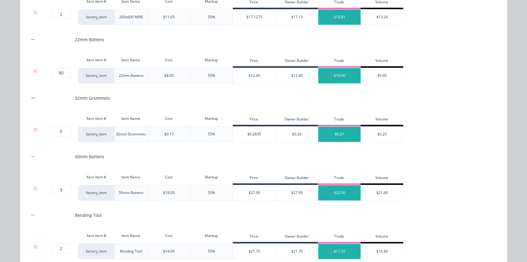
click at [36, 127] on div at bounding box center [36, 129] width 12 height 6
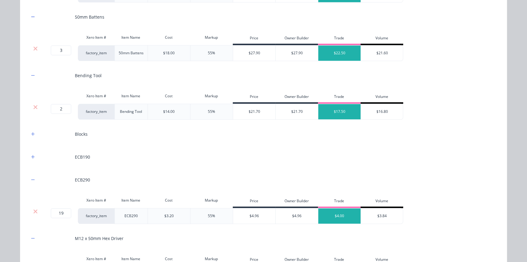
scroll to position [780, 0]
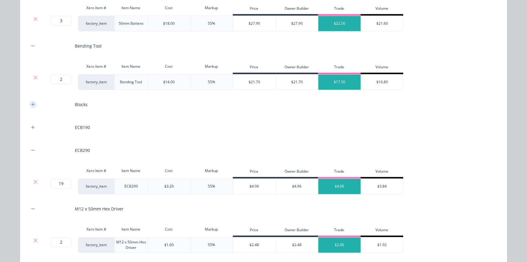
click at [32, 103] on icon "button" at bounding box center [33, 104] width 4 height 4
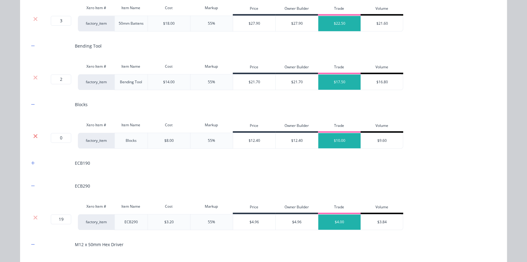
click at [33, 137] on icon at bounding box center [35, 136] width 5 height 6
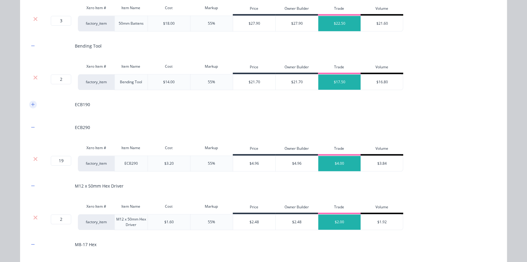
click at [31, 104] on icon "button" at bounding box center [33, 104] width 4 height 4
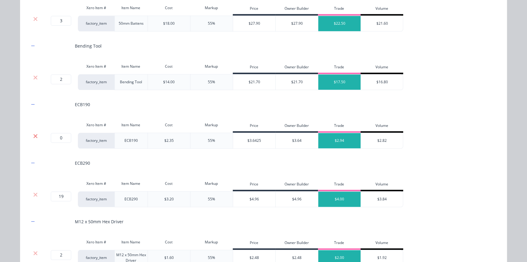
click at [35, 134] on icon at bounding box center [35, 136] width 5 height 6
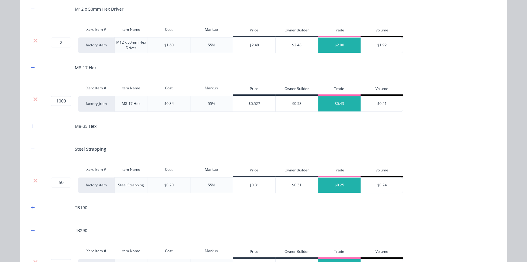
scroll to position [946, 0]
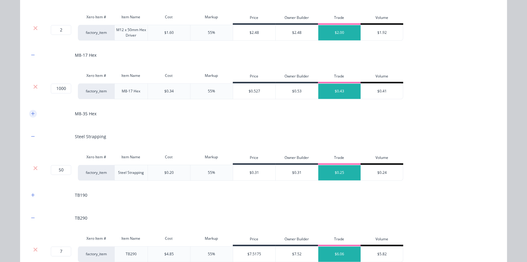
click at [31, 115] on button "button" at bounding box center [33, 114] width 8 height 8
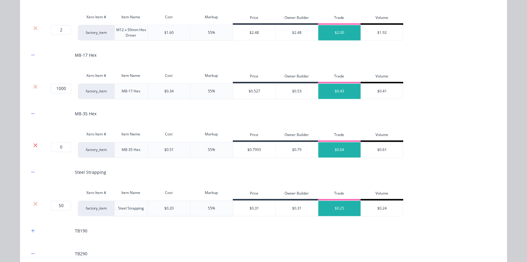
click at [34, 142] on icon at bounding box center [35, 145] width 5 height 6
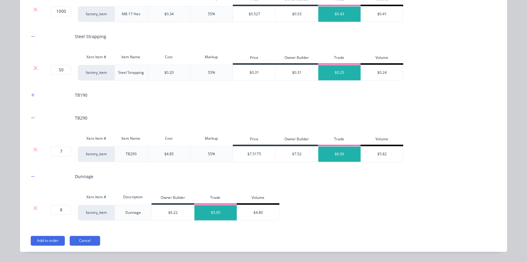
scroll to position [1029, 0]
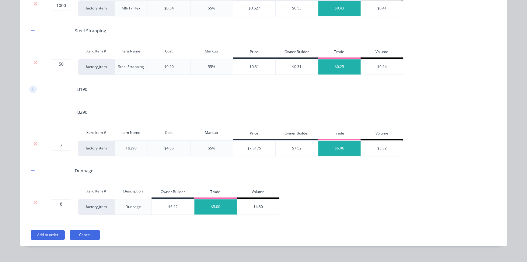
click at [32, 90] on button "button" at bounding box center [33, 89] width 8 height 8
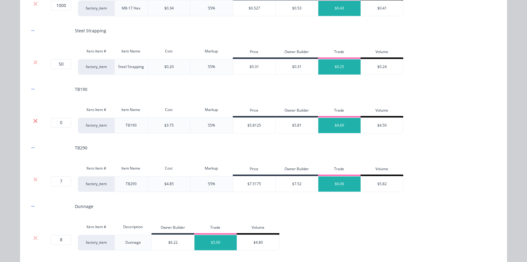
click at [34, 118] on icon at bounding box center [35, 120] width 4 height 4
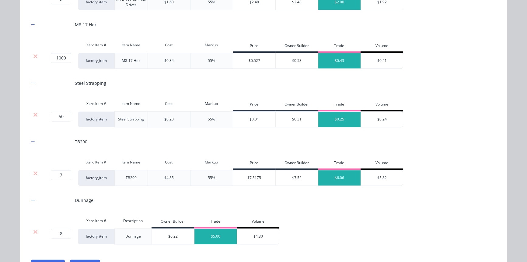
scroll to position [1016, 0]
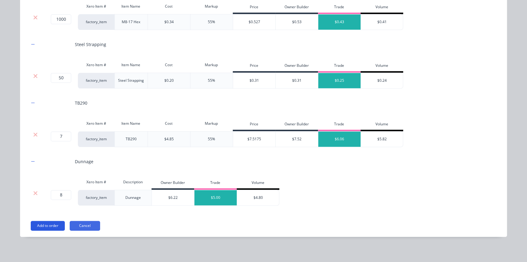
click at [46, 222] on button "Add to order" at bounding box center [48, 225] width 34 height 10
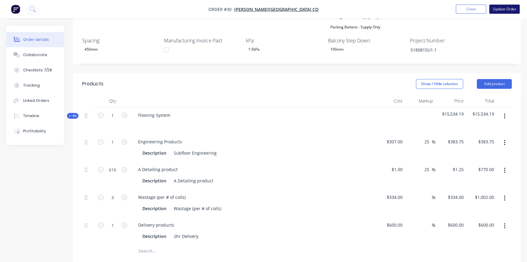
click at [501, 7] on button "Update Order" at bounding box center [505, 9] width 30 height 9
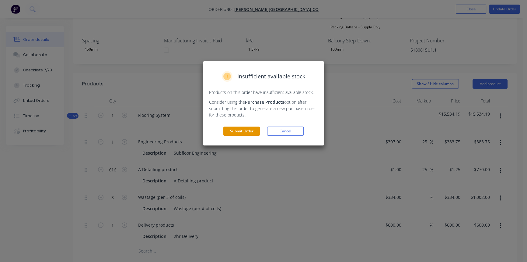
click at [245, 130] on button "Submit Order" at bounding box center [242, 130] width 37 height 9
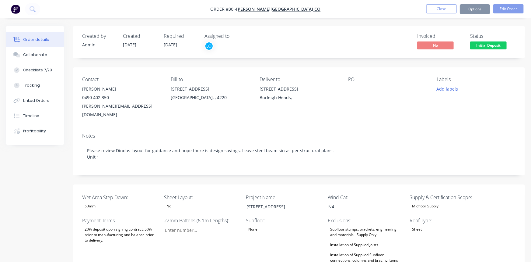
type input "80"
type input "176"
type input "3"
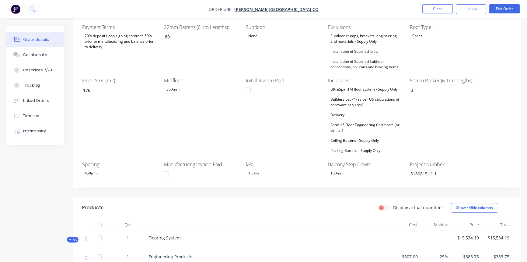
scroll to position [194, 0]
click at [418, 168] on div "5180815U1.1" at bounding box center [444, 172] width 76 height 9
drag, startPoint x: 442, startPoint y: 164, endPoint x: 402, endPoint y: 167, distance: 40.0
click at [402, 167] on div "Wet Area Step Down: 50mm Sheet Layout: No Project Name: [STREET_ADDRESS] Heads …" at bounding box center [297, 89] width 448 height 196
copy div "5180815U1.1"
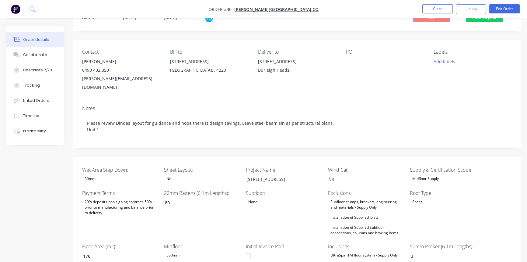
scroll to position [0, 0]
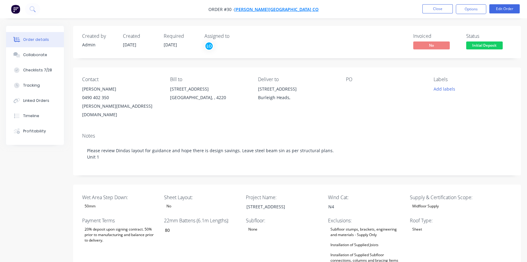
click at [281, 11] on span "[PERSON_NAME][GEOGRAPHIC_DATA] Co" at bounding box center [276, 9] width 84 height 6
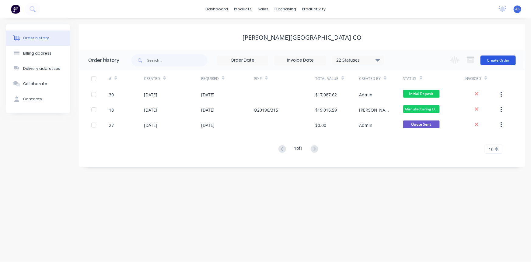
click at [502, 59] on button "Create Order" at bounding box center [498, 60] width 35 height 10
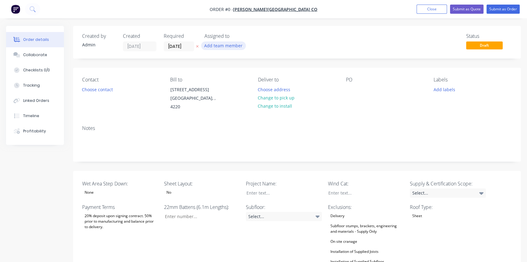
click at [216, 48] on button "Add team member" at bounding box center [223, 45] width 45 height 8
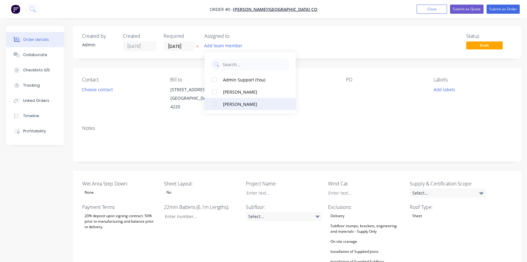
click at [232, 102] on div "[PERSON_NAME]" at bounding box center [253, 103] width 61 height 6
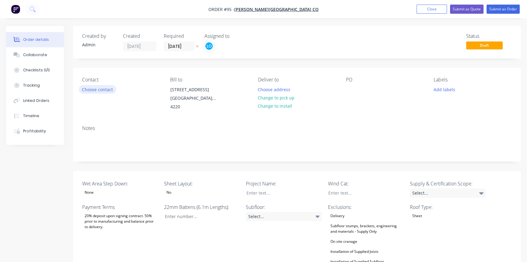
click at [95, 85] on button "Choose contact" at bounding box center [97, 89] width 37 height 8
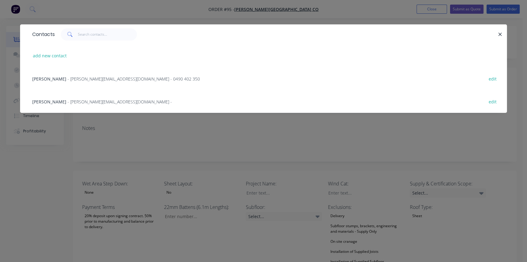
click at [72, 78] on span "- [PERSON_NAME][EMAIL_ADDRESS][DOMAIN_NAME] - 0490 402 350" at bounding box center [134, 79] width 132 height 6
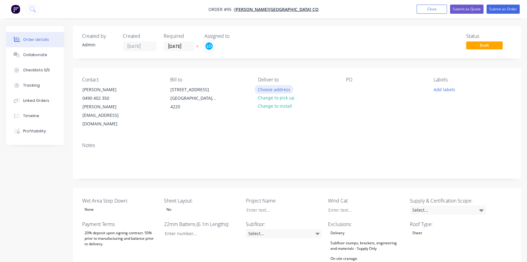
click at [271, 88] on button "Choose address" at bounding box center [274, 89] width 39 height 8
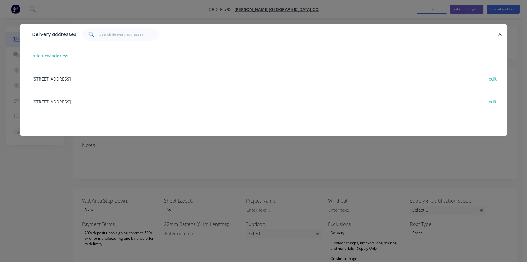
click at [68, 100] on div "[STREET_ADDRESS] edit" at bounding box center [263, 101] width 469 height 23
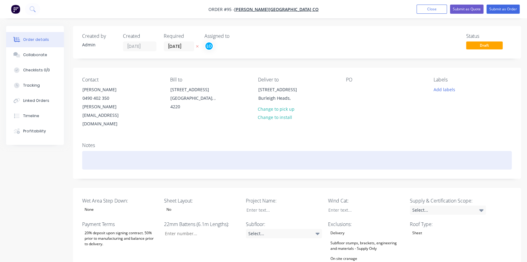
click at [92, 151] on div at bounding box center [297, 160] width 430 height 19
paste div
click at [324, 151] on div "Please review Dindas layout for guidance and hope there is design savings. Leav…" at bounding box center [297, 160] width 430 height 19
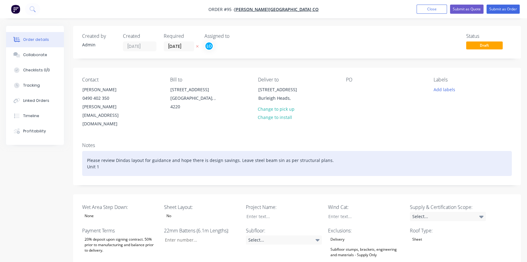
click at [120, 151] on div "Please review Dindas layout for guidance and hope there is design savings. Leav…" at bounding box center [297, 163] width 430 height 25
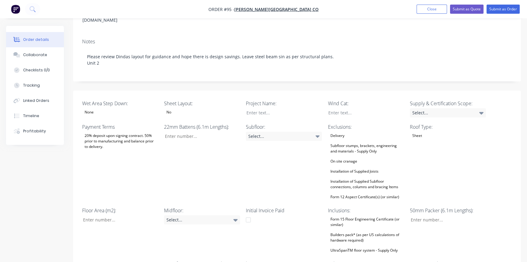
scroll to position [138, 0]
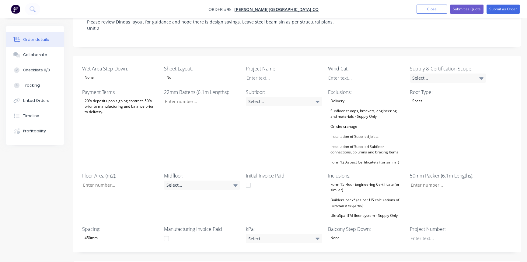
click at [91, 73] on div "None" at bounding box center [89, 77] width 14 height 8
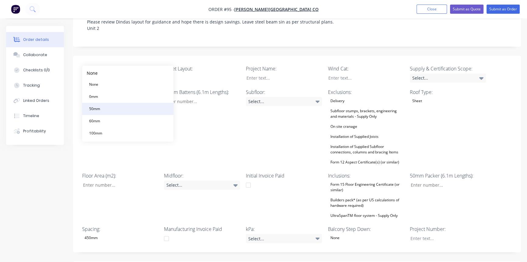
click at [106, 113] on button "50mm" at bounding box center [127, 109] width 91 height 12
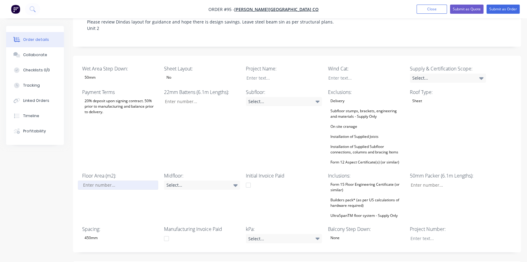
click at [112, 180] on input "Wet Area Step Down:" at bounding box center [118, 184] width 80 height 9
type input "156"
click at [187, 180] on div "Select..." at bounding box center [202, 184] width 76 height 9
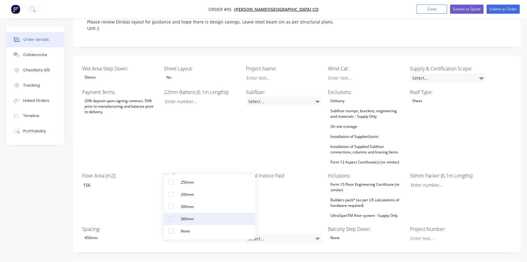
click at [198, 213] on button "360mm" at bounding box center [209, 219] width 91 height 12
click at [191, 97] on input "Wet Area Step Down:" at bounding box center [200, 101] width 80 height 9
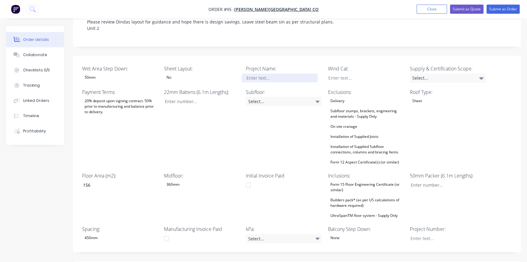
click at [253, 73] on div at bounding box center [280, 77] width 76 height 9
click at [174, 97] on input "Wet Area Step Down:" at bounding box center [200, 101] width 80 height 9
type input "71"
click at [263, 73] on div at bounding box center [280, 77] width 76 height 9
click at [261, 73] on div at bounding box center [280, 77] width 76 height 9
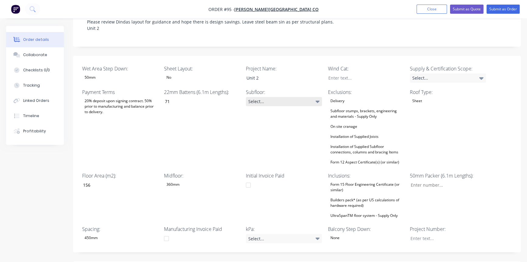
click at [263, 97] on div "Select..." at bounding box center [284, 101] width 76 height 9
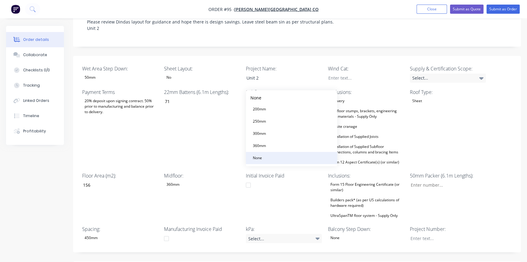
click at [263, 154] on div "None" at bounding box center [258, 158] width 14 height 8
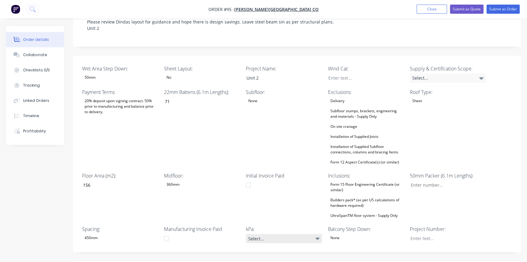
click at [262, 234] on div "Select..." at bounding box center [284, 238] width 76 height 9
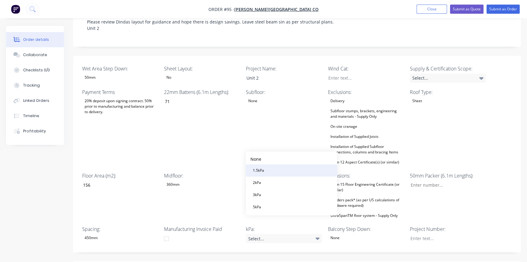
click at [272, 169] on button "1.5kPa" at bounding box center [291, 170] width 91 height 12
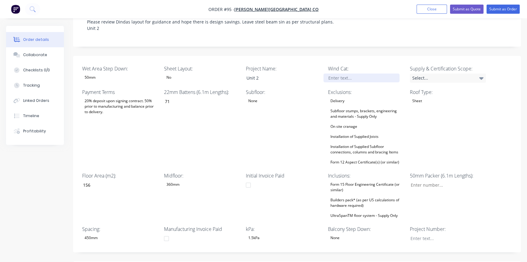
click at [344, 73] on div at bounding box center [362, 77] width 76 height 9
click at [366, 107] on div "Subfloor stumps, brackets, engineering and materials - Supply Only" at bounding box center [366, 113] width 76 height 13
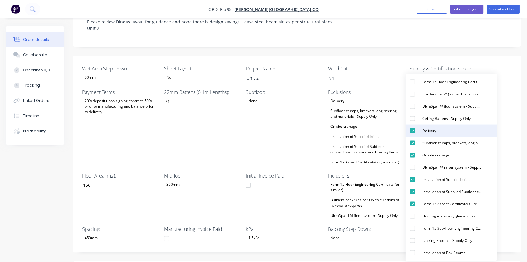
click at [424, 134] on div "Delivery" at bounding box center [429, 130] width 19 height 8
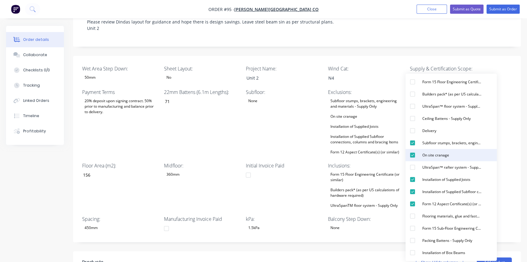
click at [455, 155] on button "On site cranage" at bounding box center [451, 155] width 91 height 12
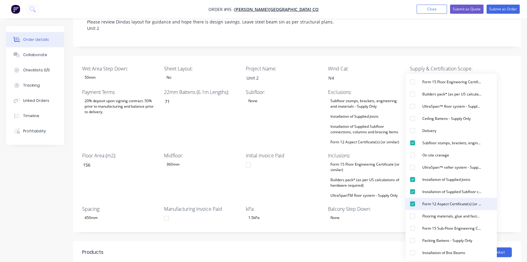
click at [444, 199] on div "Form 12 Aspect Certificate(s) (or similar)" at bounding box center [452, 203] width 64 height 8
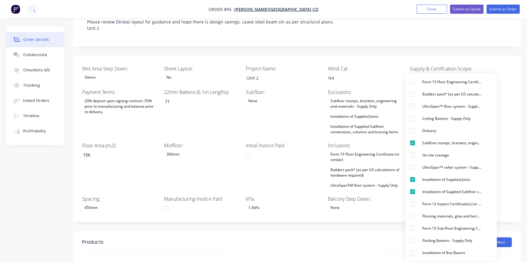
click at [346, 231] on header "Products Show / Hide columns Add product" at bounding box center [297, 242] width 448 height 22
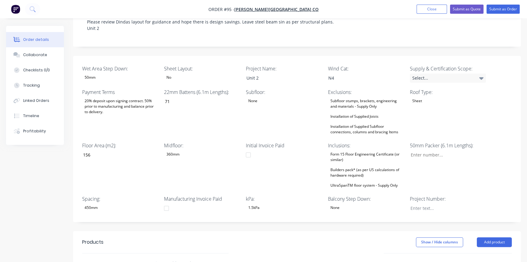
click at [338, 166] on div "Builders pack* (as per US calculations of hardware required)" at bounding box center [366, 172] width 76 height 13
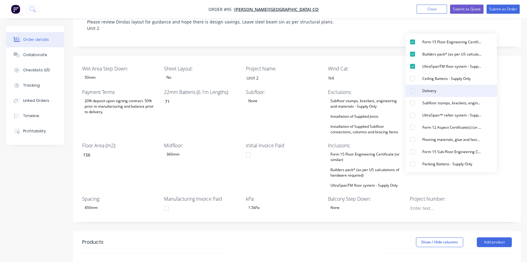
click at [442, 87] on button "Delivery" at bounding box center [451, 91] width 91 height 12
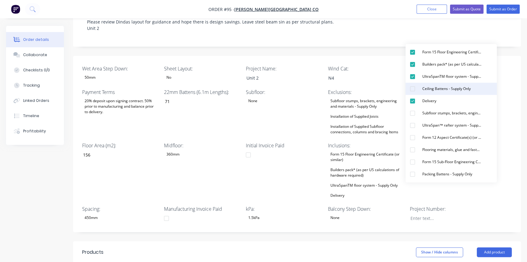
click at [442, 88] on div "Ceiling Battens - Supply Only" at bounding box center [446, 89] width 53 height 8
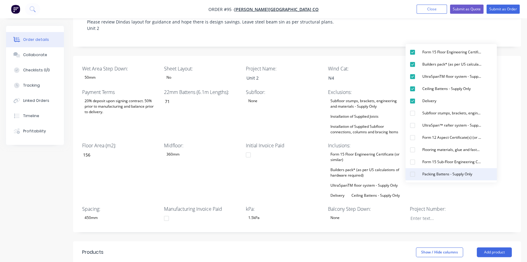
click at [424, 175] on div "Packing Battens - Supply Only" at bounding box center [447, 174] width 55 height 8
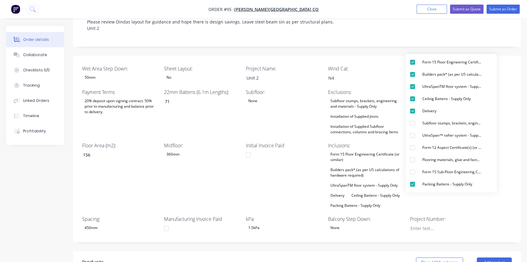
click at [301, 160] on div "Initial Invoice Paid" at bounding box center [284, 176] width 76 height 68
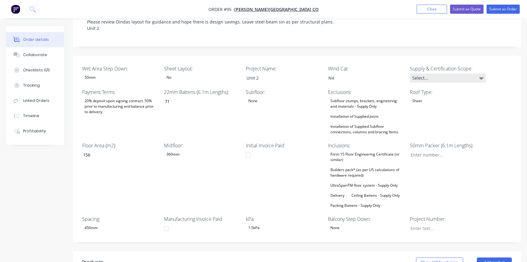
click at [431, 73] on div "Select..." at bounding box center [448, 77] width 76 height 9
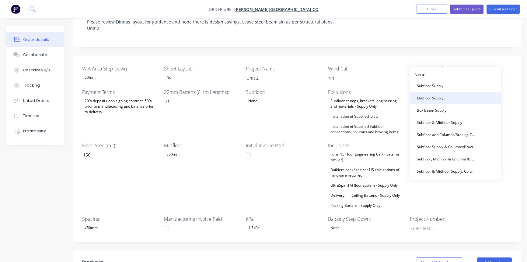
click at [429, 96] on div "Midfloor Supply" at bounding box center [429, 98] width 31 height 8
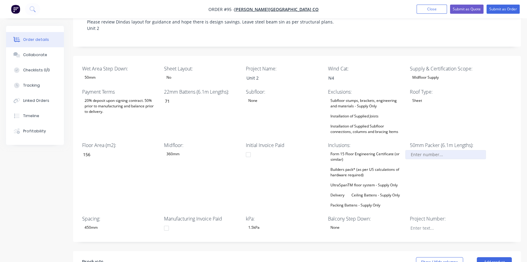
click at [426, 150] on input "Wet Area Step Down:" at bounding box center [446, 154] width 80 height 9
type input "0"
click at [429, 223] on div at bounding box center [444, 227] width 76 height 9
click at [481, 167] on div "50mm Packer (6.1m Lengths): 0" at bounding box center [448, 175] width 76 height 68
click at [25, 68] on div "Checklists 0/0" at bounding box center [36, 69] width 27 height 5
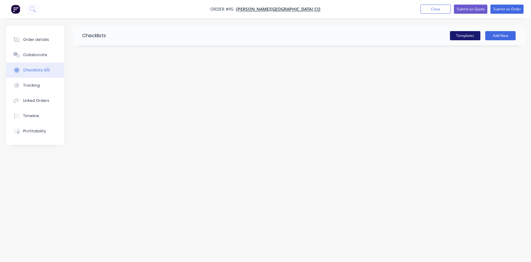
click at [459, 37] on button "Templates" at bounding box center [465, 35] width 30 height 9
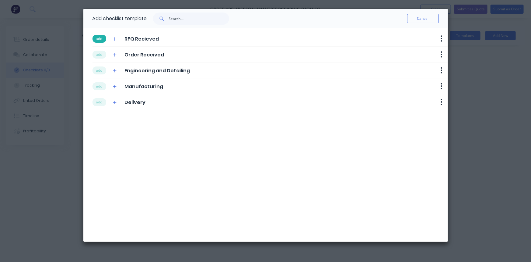
click at [99, 41] on button "add" at bounding box center [100, 39] width 14 height 8
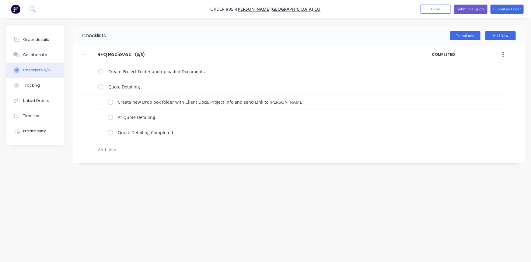
click at [99, 55] on input "RFQ Recieved" at bounding box center [114, 54] width 41 height 9
click at [456, 39] on button "Templates" at bounding box center [465, 35] width 30 height 9
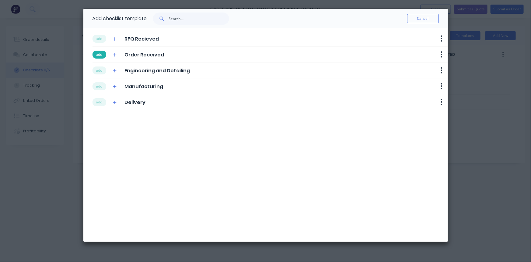
click at [93, 55] on button "add" at bounding box center [100, 55] width 14 height 8
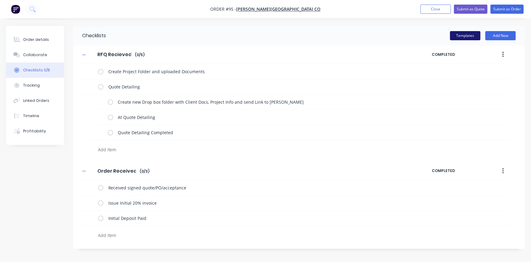
click at [468, 36] on button "Templates" at bounding box center [465, 35] width 30 height 9
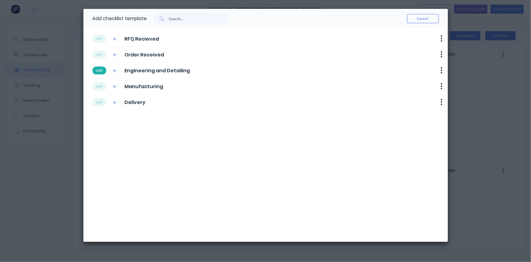
click at [101, 68] on button "add" at bounding box center [100, 70] width 14 height 8
click at [99, 85] on button "add" at bounding box center [100, 86] width 14 height 8
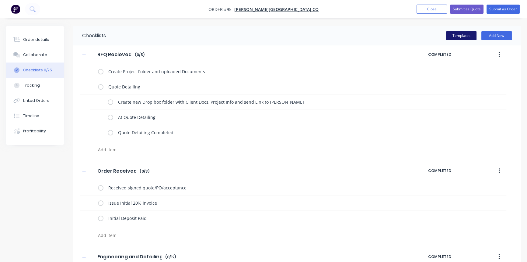
click at [454, 37] on button "Templates" at bounding box center [461, 35] width 30 height 9
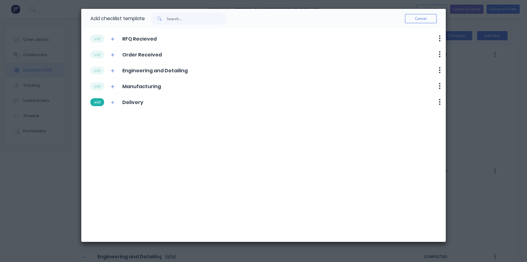
click at [94, 100] on button "add" at bounding box center [97, 102] width 14 height 8
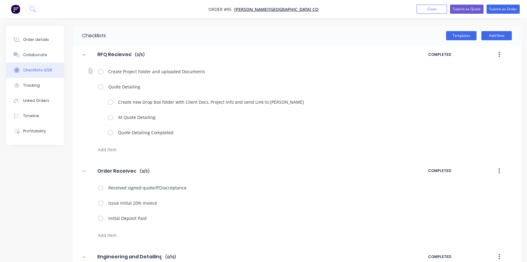
click at [100, 72] on label at bounding box center [100, 71] width 5 height 6
click at [0, 0] on input "checkbox" at bounding box center [0, 0] width 0 height 0
click at [100, 88] on label at bounding box center [100, 86] width 5 height 6
click at [0, 0] on input "checkbox" at bounding box center [0, 0] width 0 height 0
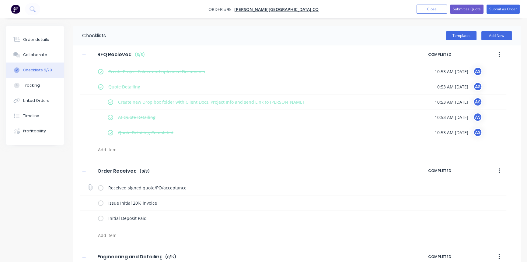
click at [100, 188] on label at bounding box center [100, 187] width 5 height 6
click at [0, 0] on input "checkbox" at bounding box center [0, 0] width 0 height 0
click at [101, 204] on label at bounding box center [100, 202] width 5 height 6
click at [0, 0] on input "checkbox" at bounding box center [0, 0] width 0 height 0
type textarea "x"
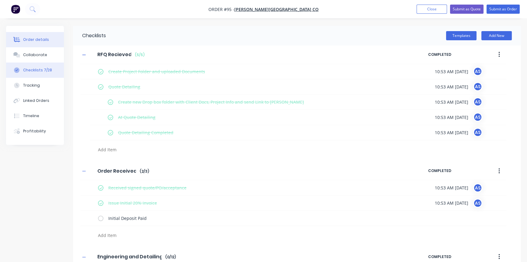
click at [33, 40] on div "Order details" at bounding box center [36, 39] width 26 height 5
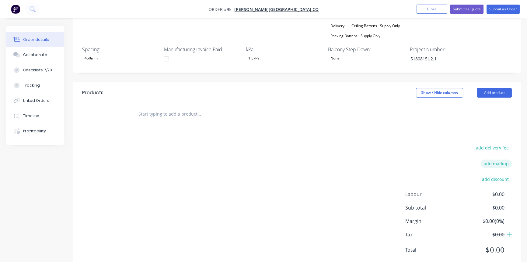
scroll to position [308, 0]
click at [505, 87] on button "Add product" at bounding box center [494, 92] width 35 height 10
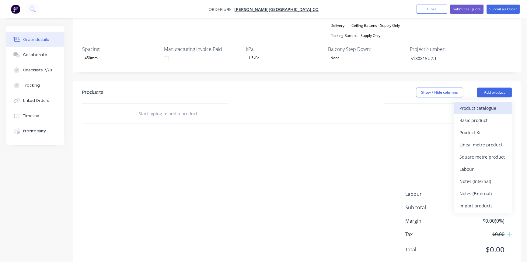
click at [485, 100] on div "Product catalogue Basic product Product Kit Lineal metre product Square metre p…" at bounding box center [483, 156] width 58 height 113
click at [485, 104] on div "Product catalogue" at bounding box center [483, 108] width 47 height 9
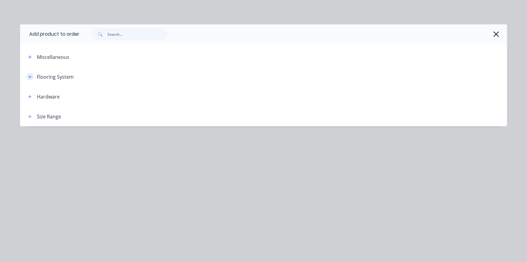
click at [31, 76] on icon "button" at bounding box center [30, 77] width 4 height 4
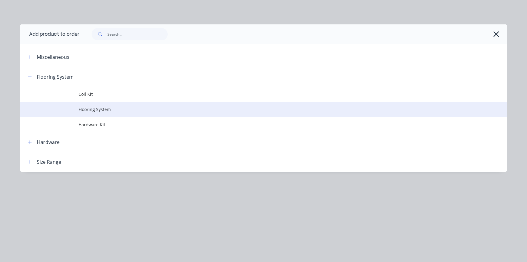
click at [81, 106] on span "Flooring System" at bounding box center [250, 109] width 343 height 6
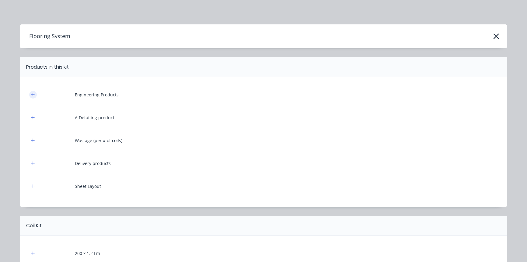
click at [34, 96] on button "button" at bounding box center [33, 95] width 8 height 8
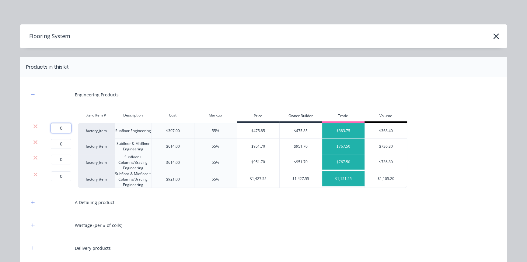
click at [66, 124] on input "0" at bounding box center [61, 128] width 20 height 10
type input "1"
click at [34, 140] on icon at bounding box center [35, 142] width 4 height 4
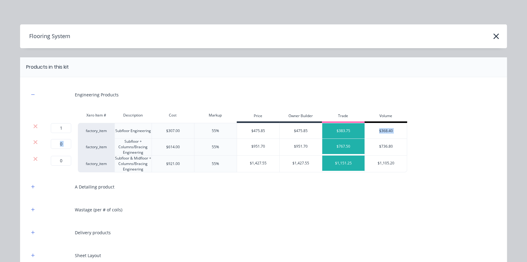
click at [34, 140] on icon at bounding box center [35, 142] width 4 height 4
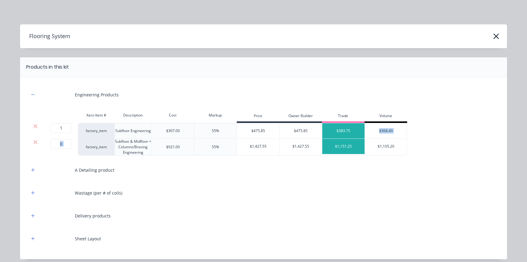
click at [34, 140] on icon at bounding box center [35, 142] width 4 height 4
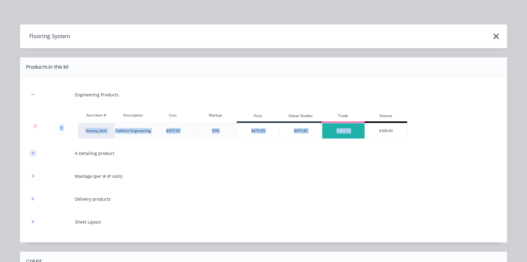
click at [31, 156] on button "button" at bounding box center [33, 153] width 8 height 8
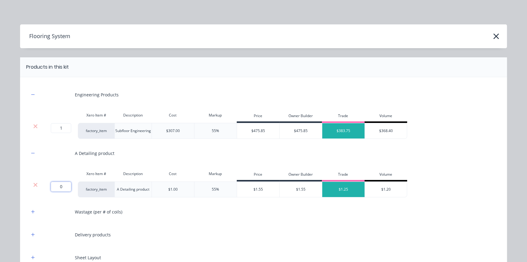
click at [67, 189] on input "0" at bounding box center [61, 186] width 20 height 10
type input "593"
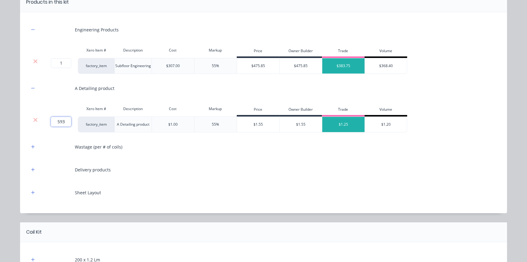
scroll to position [111, 0]
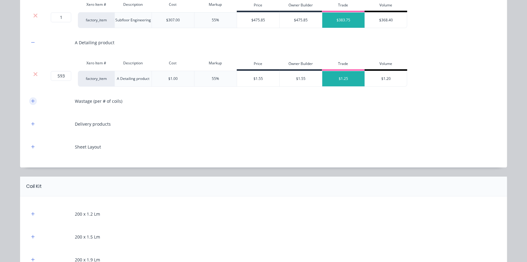
click at [33, 101] on icon "button" at bounding box center [33, 101] width 4 height 4
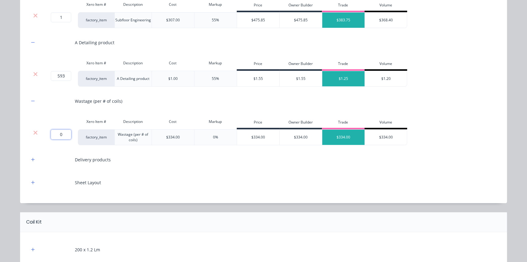
click at [64, 135] on input "0" at bounding box center [61, 134] width 20 height 10
type input "3"
click at [29, 159] on button "button" at bounding box center [33, 160] width 8 height 8
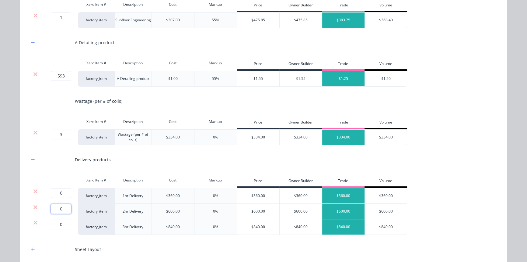
click at [64, 206] on input "0" at bounding box center [61, 209] width 20 height 10
type input "1"
click at [33, 190] on icon at bounding box center [35, 191] width 4 height 4
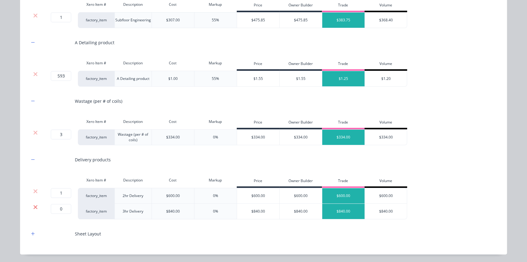
click at [33, 204] on icon at bounding box center [35, 207] width 5 height 6
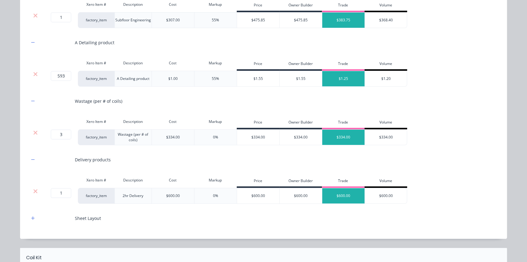
click at [30, 221] on div "Sheet Layout" at bounding box center [263, 218] width 469 height 17
click at [31, 219] on icon "button" at bounding box center [33, 218] width 4 height 4
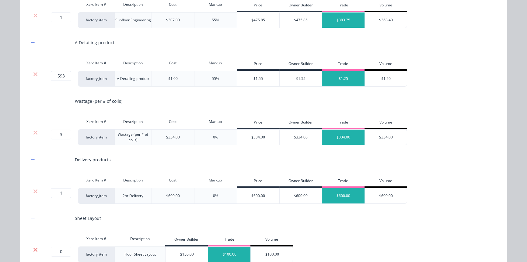
click at [34, 248] on icon at bounding box center [35, 249] width 5 height 6
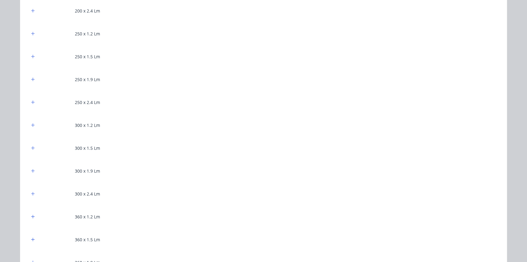
scroll to position [443, 0]
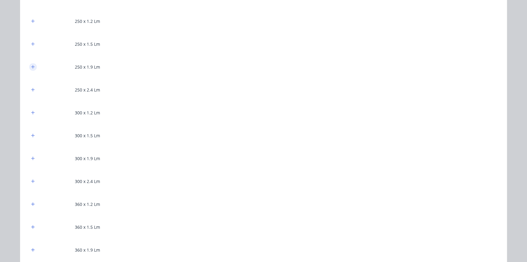
click at [32, 67] on icon "button" at bounding box center [33, 67] width 4 height 4
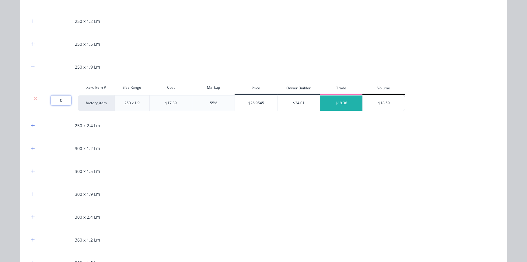
click at [60, 96] on input "0" at bounding box center [61, 100] width 20 height 10
type input "119"
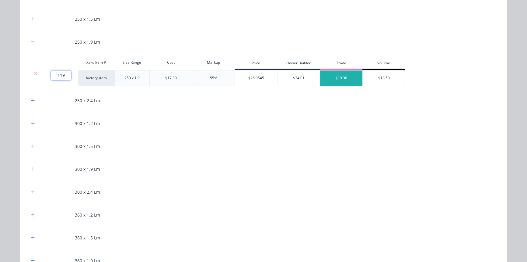
scroll to position [526, 0]
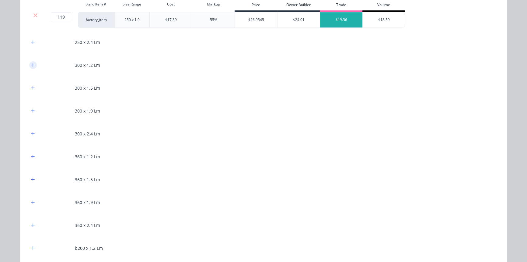
click at [29, 65] on button "button" at bounding box center [33, 65] width 8 height 8
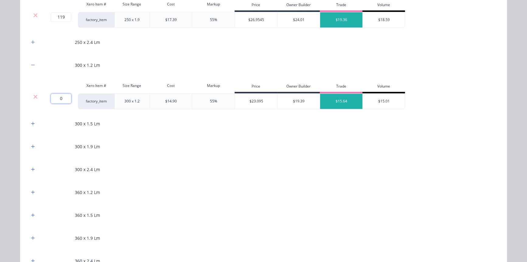
click at [54, 94] on input "0" at bounding box center [61, 98] width 20 height 10
type input "13"
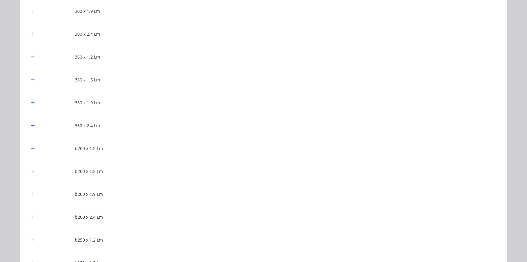
scroll to position [664, 0]
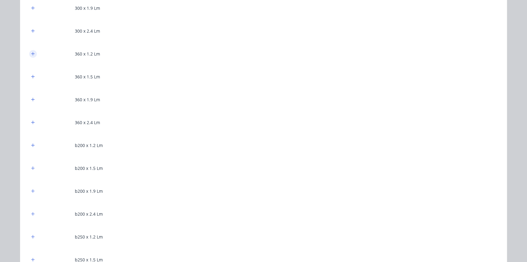
click at [29, 52] on button "button" at bounding box center [33, 54] width 8 height 8
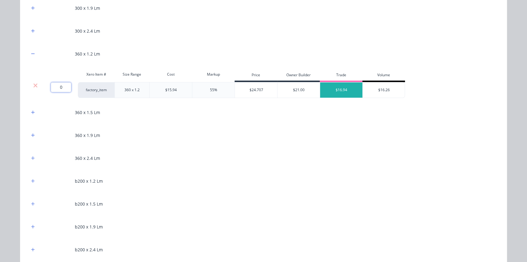
click at [58, 87] on input "0" at bounding box center [61, 87] width 20 height 10
type input "335"
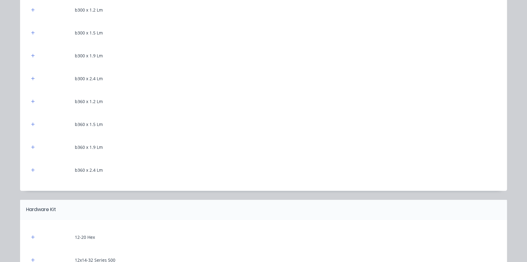
scroll to position [1024, 0]
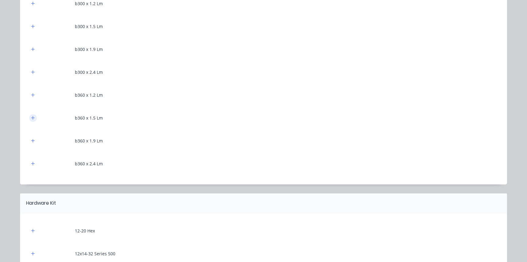
click at [29, 115] on button "button" at bounding box center [33, 118] width 8 height 8
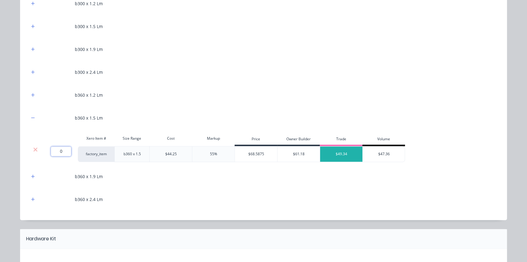
click at [55, 147] on input "0" at bounding box center [61, 151] width 20 height 10
type input "63"
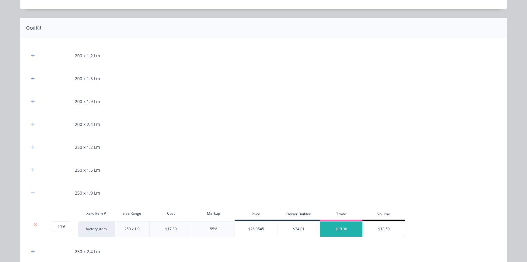
scroll to position [277, 0]
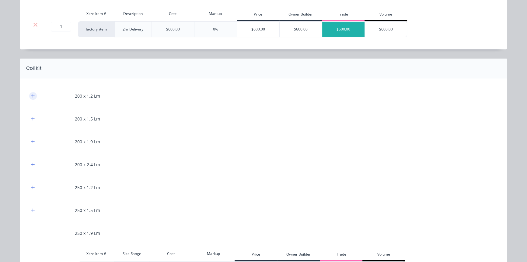
click at [33, 97] on button "button" at bounding box center [33, 96] width 8 height 8
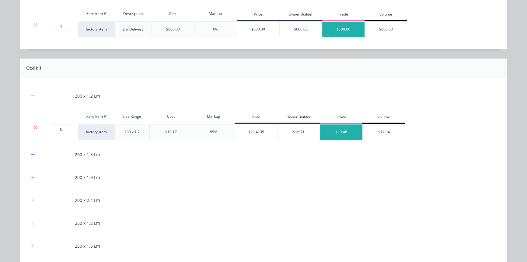
click at [33, 128] on icon at bounding box center [35, 127] width 4 height 4
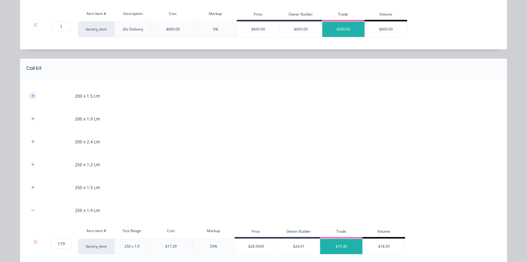
click at [31, 95] on icon "button" at bounding box center [32, 95] width 3 height 3
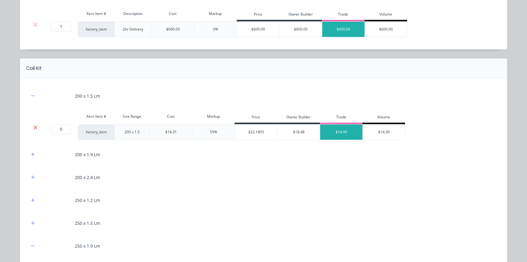
click at [34, 125] on icon at bounding box center [35, 127] width 5 height 6
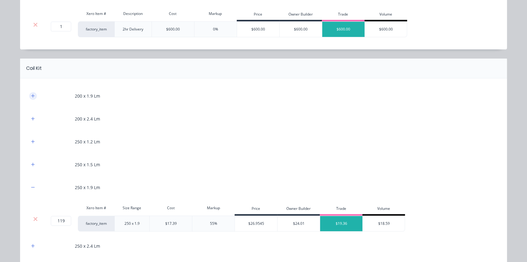
click at [33, 93] on button "button" at bounding box center [33, 96] width 8 height 8
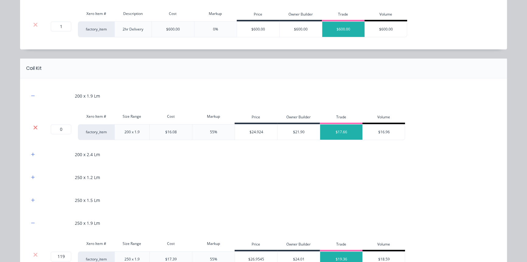
click at [33, 127] on icon at bounding box center [35, 127] width 4 height 4
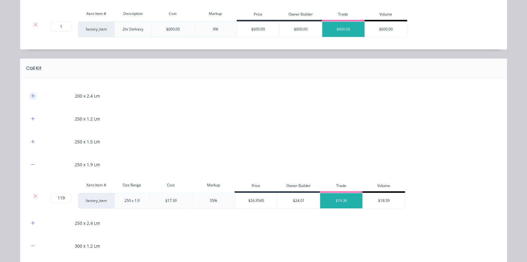
click at [32, 95] on icon "button" at bounding box center [32, 95] width 3 height 3
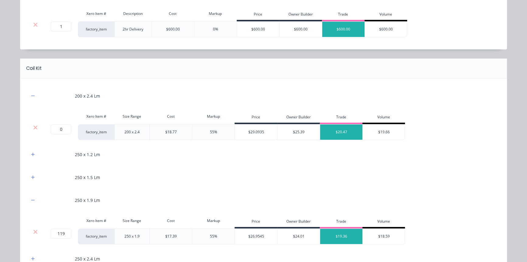
click at [30, 128] on div at bounding box center [36, 127] width 12 height 6
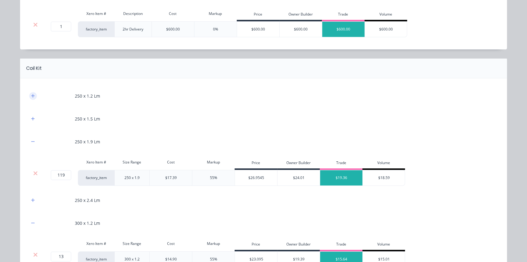
click at [31, 93] on icon "button" at bounding box center [33, 95] width 4 height 4
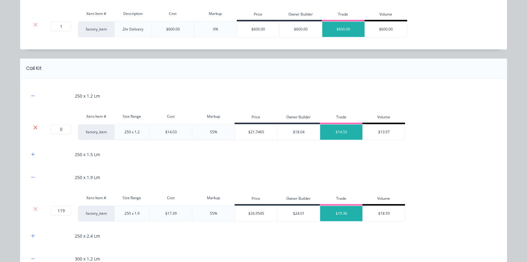
click at [33, 127] on icon at bounding box center [35, 127] width 4 height 4
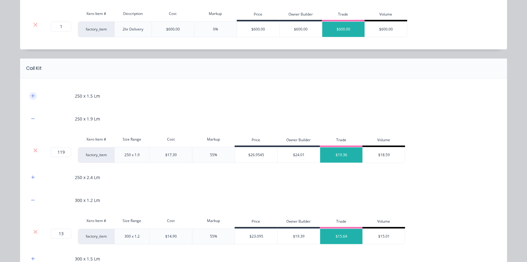
click at [33, 96] on button "button" at bounding box center [33, 96] width 8 height 8
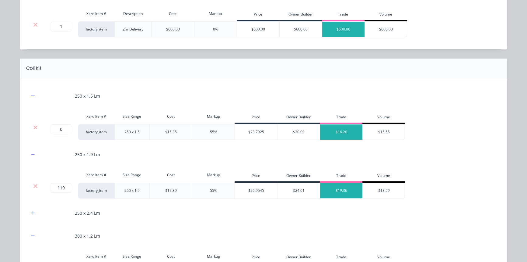
click at [30, 125] on div at bounding box center [36, 127] width 12 height 6
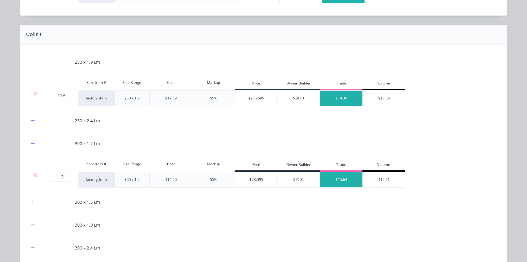
scroll to position [387, 0]
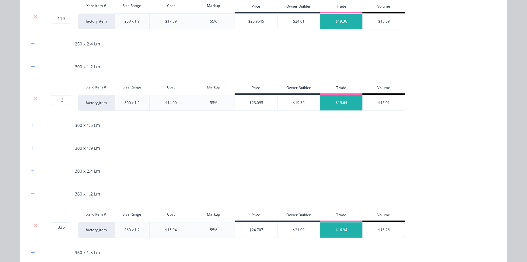
click at [30, 48] on div "250 x 2.4 Lm" at bounding box center [263, 43] width 469 height 17
click at [31, 43] on icon "button" at bounding box center [32, 43] width 3 height 3
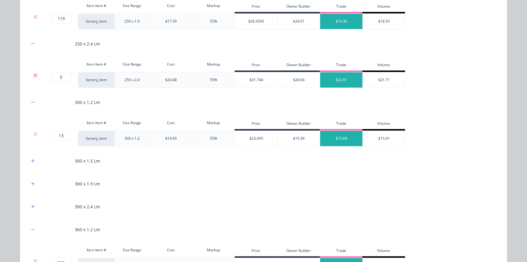
click at [33, 73] on icon at bounding box center [35, 75] width 5 height 6
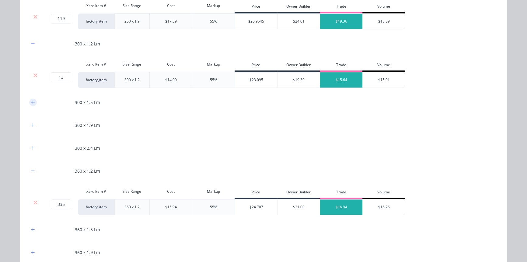
click at [32, 101] on icon "button" at bounding box center [32, 101] width 3 height 3
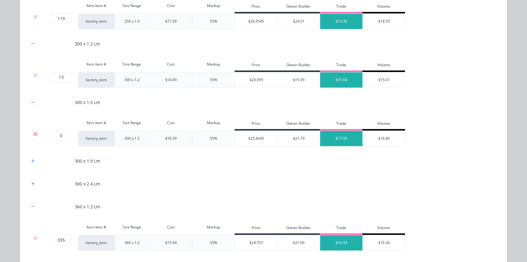
click at [33, 134] on icon at bounding box center [35, 134] width 5 height 6
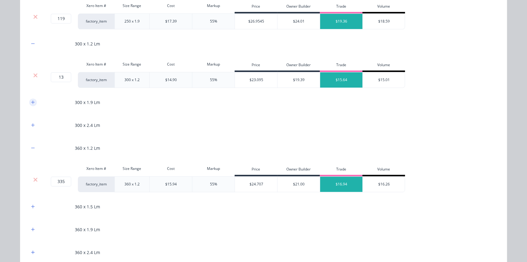
click at [32, 104] on button "button" at bounding box center [33, 102] width 8 height 8
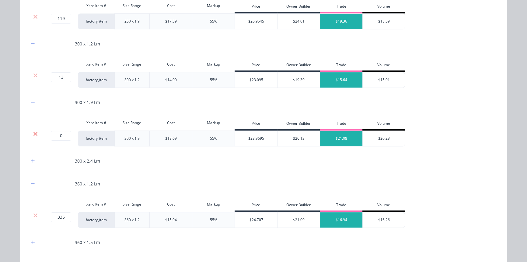
click at [33, 131] on icon at bounding box center [35, 134] width 5 height 6
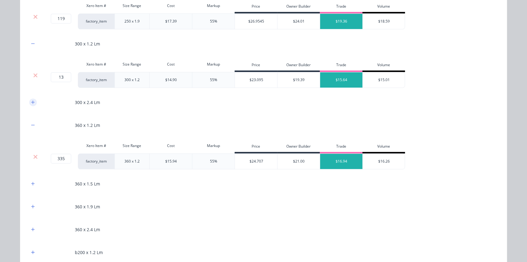
click at [31, 100] on icon "button" at bounding box center [33, 102] width 4 height 4
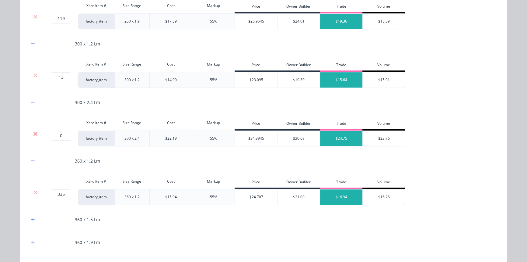
click at [33, 131] on icon at bounding box center [35, 134] width 5 height 6
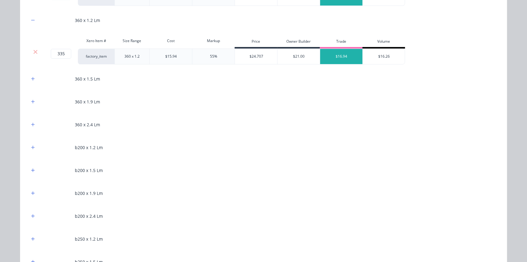
scroll to position [470, 0]
click at [33, 77] on button "button" at bounding box center [33, 78] width 8 height 8
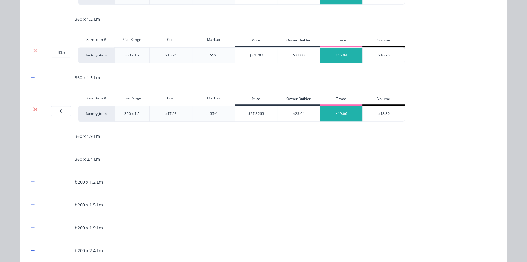
click at [33, 110] on icon at bounding box center [35, 109] width 5 height 6
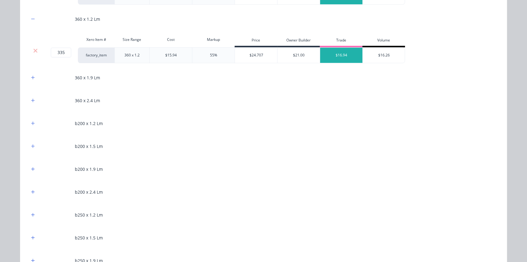
click at [32, 81] on div "360 x 1.9 Lm" at bounding box center [263, 77] width 469 height 17
click at [32, 79] on button "button" at bounding box center [33, 78] width 8 height 8
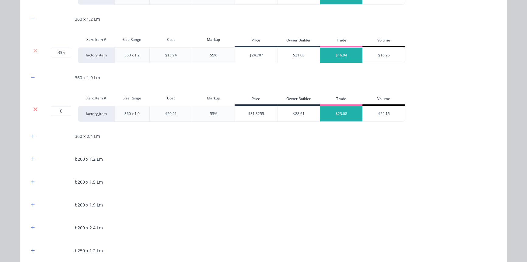
click at [34, 110] on icon at bounding box center [35, 109] width 5 height 6
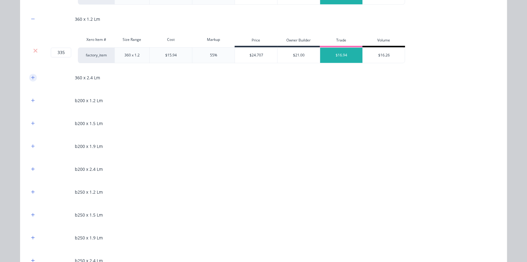
click at [33, 77] on button "button" at bounding box center [33, 78] width 8 height 8
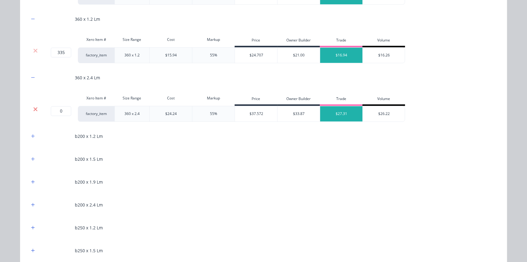
click at [33, 108] on icon at bounding box center [35, 109] width 4 height 4
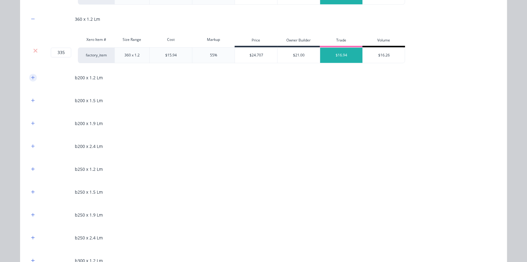
click at [32, 76] on icon "button" at bounding box center [32, 77] width 3 height 3
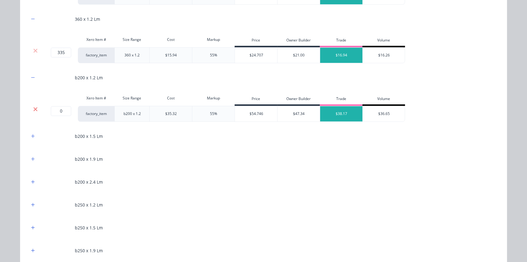
click at [33, 108] on icon at bounding box center [35, 109] width 4 height 4
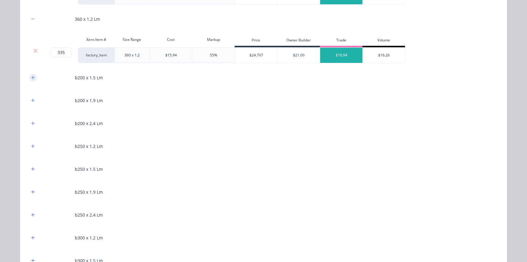
click at [32, 79] on button "button" at bounding box center [33, 78] width 8 height 8
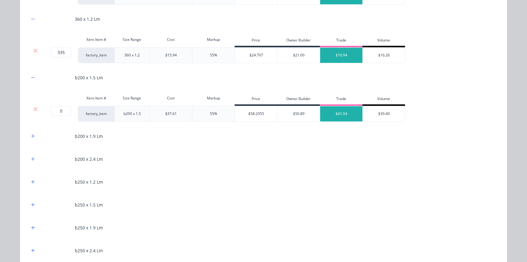
click at [32, 104] on div "Xero Item # Size Range Cost Markup Price Owner Builder Trade Volume" at bounding box center [217, 99] width 376 height 14
click at [33, 108] on icon at bounding box center [35, 109] width 5 height 6
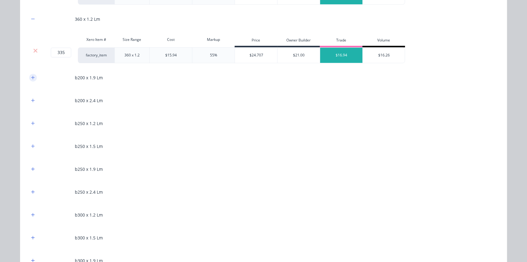
click at [32, 75] on icon "button" at bounding box center [33, 77] width 4 height 4
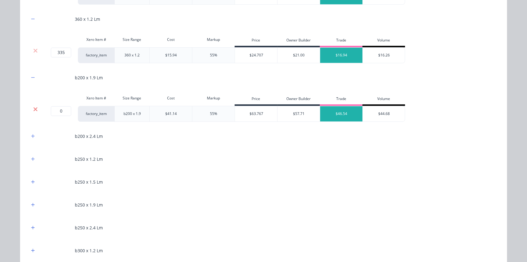
click at [34, 107] on icon at bounding box center [35, 109] width 4 height 4
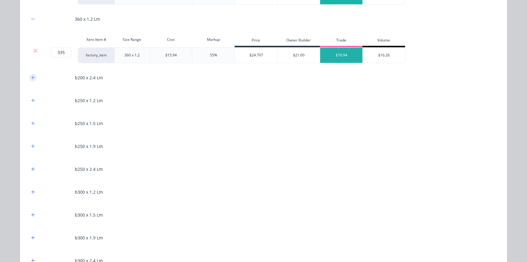
click at [32, 75] on icon "button" at bounding box center [33, 77] width 4 height 4
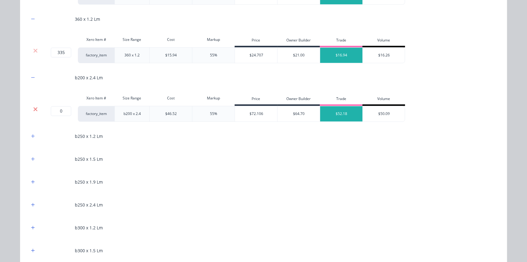
click at [33, 110] on icon at bounding box center [35, 109] width 4 height 4
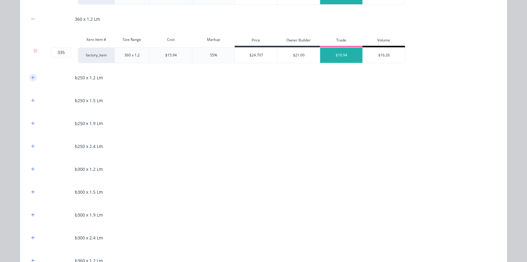
click at [29, 79] on button "button" at bounding box center [33, 78] width 8 height 8
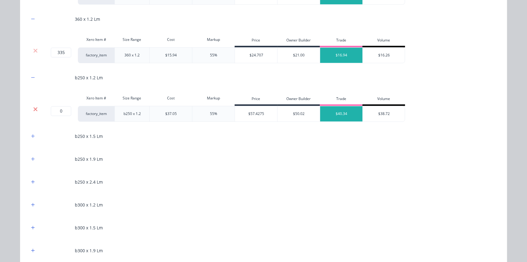
click at [33, 109] on icon at bounding box center [35, 109] width 5 height 6
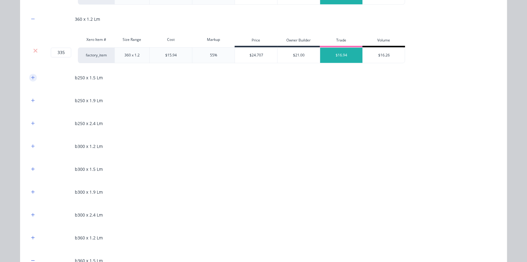
click at [29, 80] on button "button" at bounding box center [33, 78] width 8 height 8
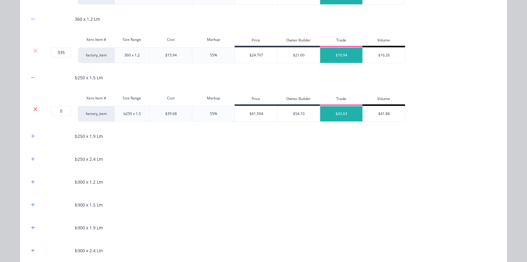
click at [33, 107] on icon at bounding box center [35, 109] width 4 height 4
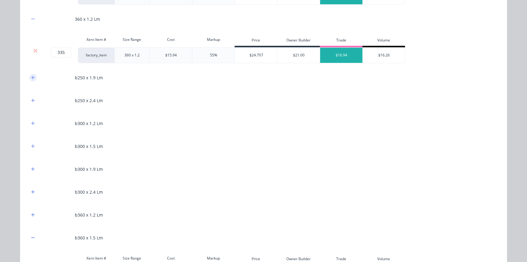
click at [32, 76] on icon "button" at bounding box center [33, 77] width 4 height 4
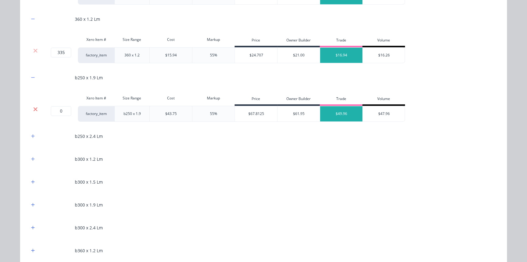
click at [33, 107] on icon at bounding box center [35, 109] width 5 height 6
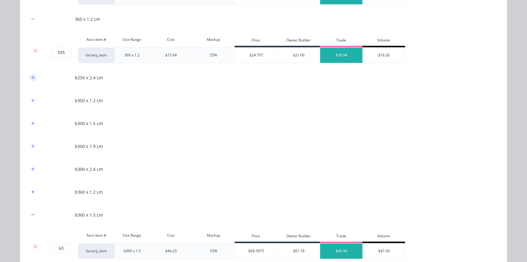
click at [31, 76] on icon "button" at bounding box center [32, 77] width 3 height 3
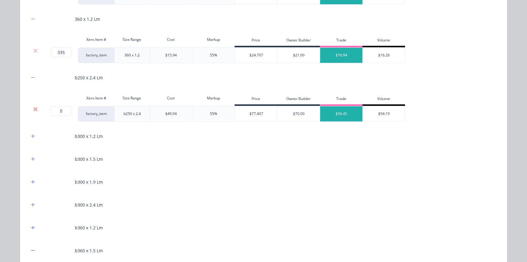
click at [33, 110] on icon at bounding box center [35, 109] width 4 height 4
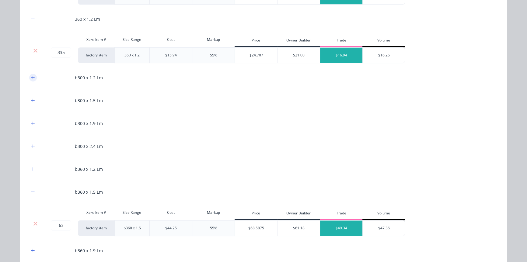
click at [31, 79] on button "button" at bounding box center [33, 78] width 8 height 8
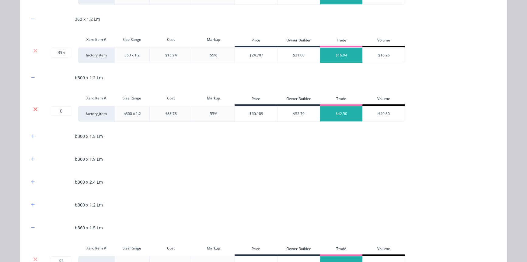
click at [34, 109] on icon at bounding box center [35, 109] width 5 height 6
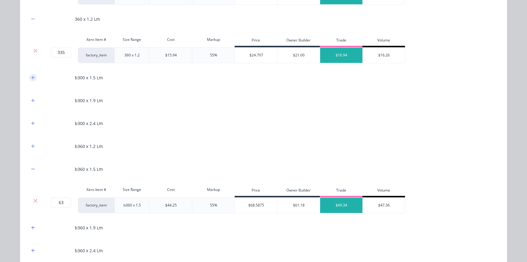
click at [31, 76] on icon "button" at bounding box center [33, 77] width 4 height 4
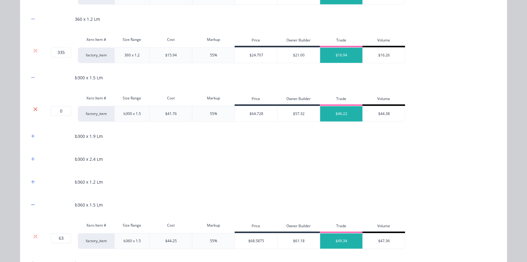
click at [33, 109] on icon at bounding box center [35, 109] width 5 height 6
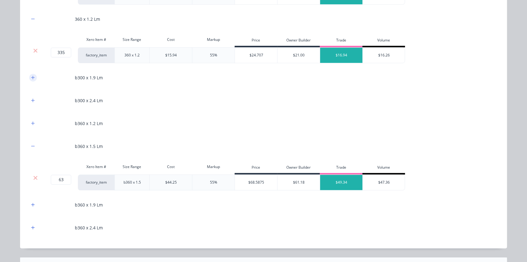
click at [32, 76] on icon "button" at bounding box center [33, 77] width 4 height 4
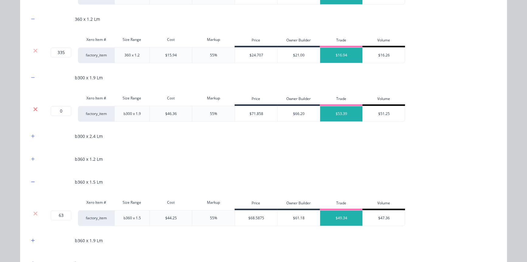
click at [33, 106] on icon at bounding box center [35, 109] width 5 height 6
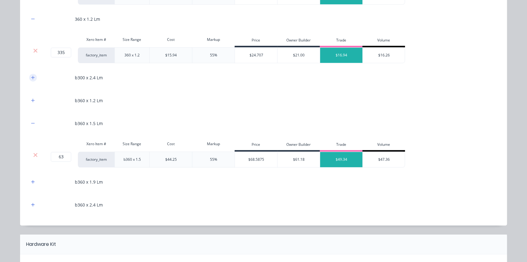
click at [32, 75] on icon "button" at bounding box center [33, 77] width 4 height 4
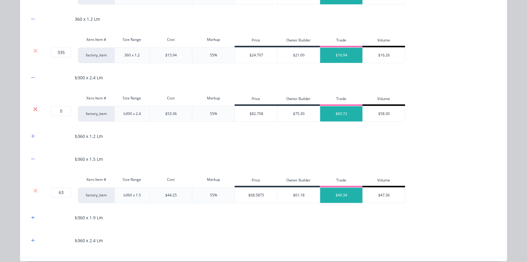
click at [33, 108] on icon at bounding box center [35, 109] width 4 height 4
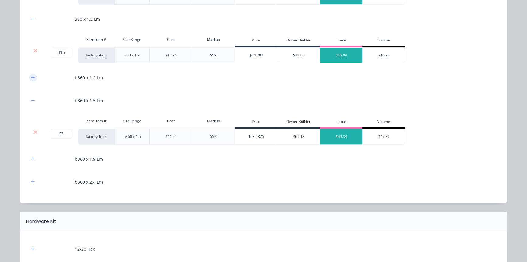
click at [31, 78] on icon "button" at bounding box center [33, 77] width 4 height 4
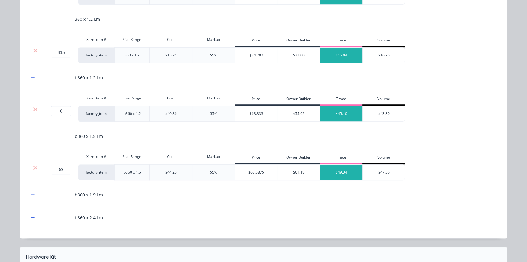
click at [36, 109] on div at bounding box center [36, 109] width 12 height 6
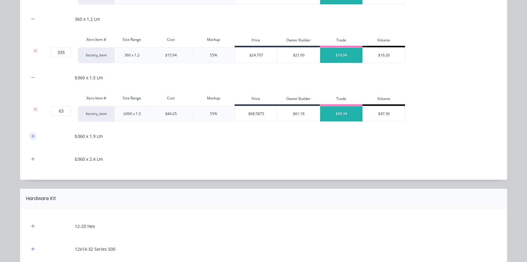
click at [32, 134] on icon "button" at bounding box center [33, 136] width 4 height 4
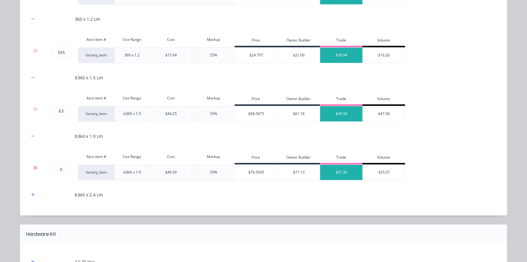
click at [33, 167] on icon at bounding box center [35, 167] width 4 height 4
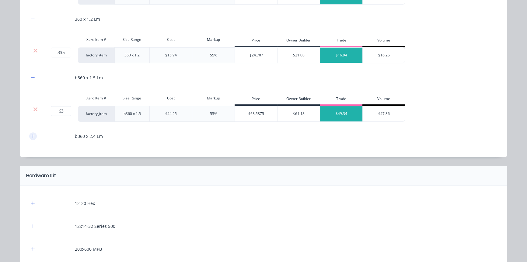
click at [29, 136] on button "button" at bounding box center [33, 136] width 8 height 8
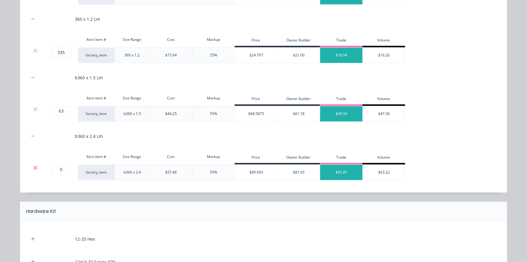
click at [33, 166] on icon at bounding box center [35, 167] width 4 height 4
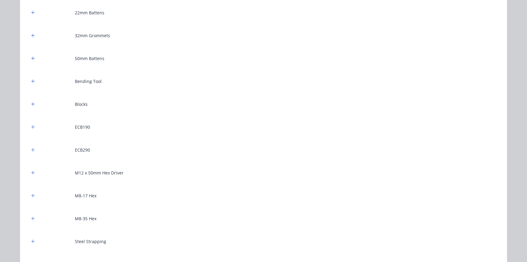
scroll to position [720, 0]
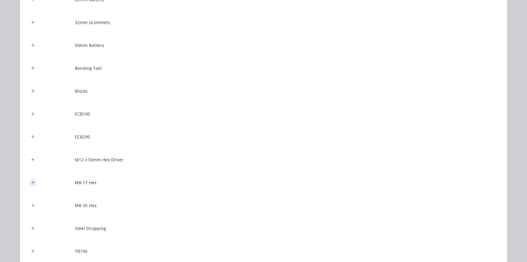
click at [32, 180] on icon "button" at bounding box center [33, 182] width 4 height 4
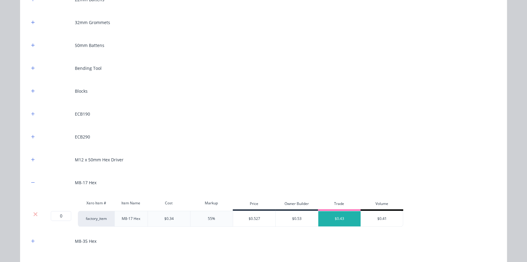
click at [60, 210] on div "0 0 ?" at bounding box center [59, 218] width 37 height 16
click at [60, 214] on input "0" at bounding box center [61, 216] width 20 height 10
type input "900"
click at [31, 113] on icon "button" at bounding box center [32, 113] width 3 height 3
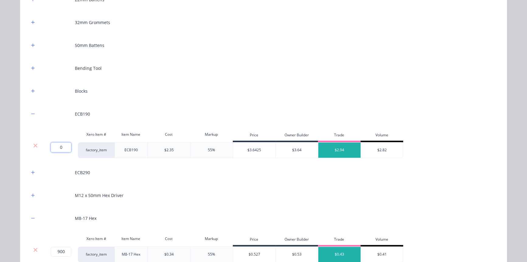
click at [61, 147] on input "0" at bounding box center [61, 147] width 20 height 10
type input "12"
click at [31, 170] on icon "button" at bounding box center [32, 171] width 3 height 3
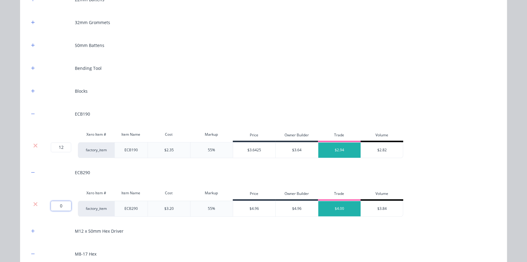
click at [55, 202] on input "0" at bounding box center [61, 206] width 20 height 10
type input "13"
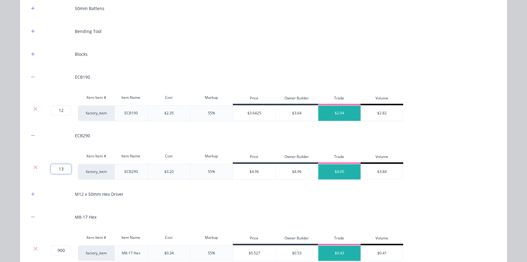
scroll to position [926, 0]
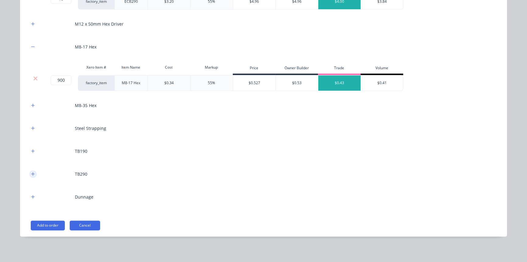
click at [31, 171] on icon "button" at bounding box center [33, 173] width 4 height 4
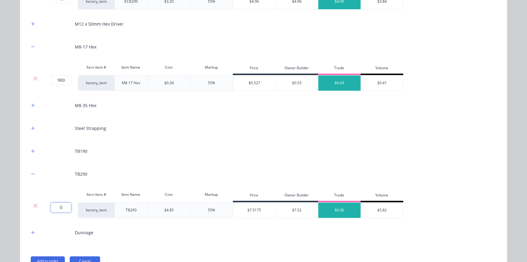
click at [56, 205] on input "0" at bounding box center [61, 207] width 20 height 10
type input "10"
click at [32, 228] on button "button" at bounding box center [33, 232] width 8 height 8
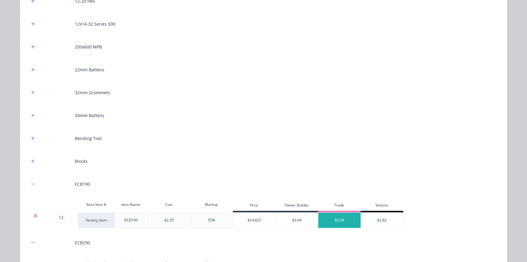
scroll to position [622, 0]
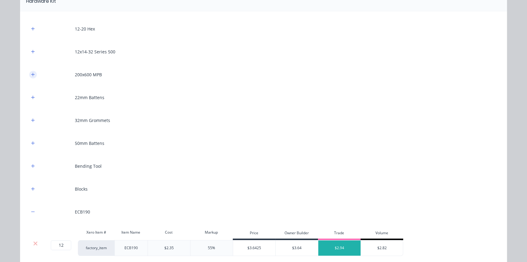
click at [34, 73] on button "button" at bounding box center [33, 75] width 8 height 8
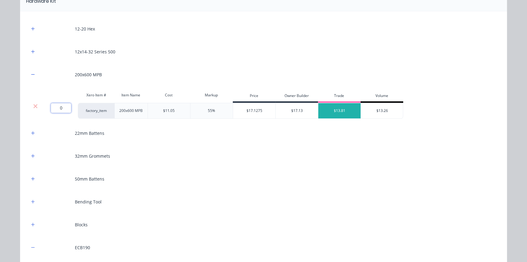
click at [60, 107] on input "0" at bounding box center [61, 108] width 20 height 10
type input "2"
click at [34, 201] on button "button" at bounding box center [33, 202] width 8 height 8
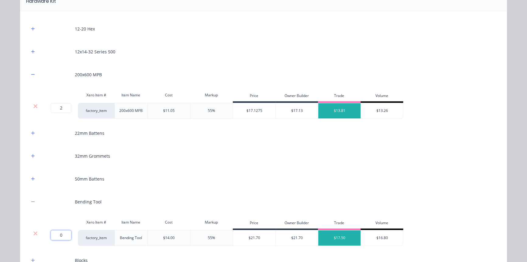
click at [58, 236] on input "0" at bounding box center [61, 235] width 20 height 10
type input "2"
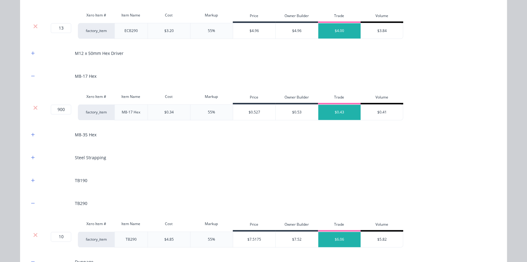
scroll to position [982, 0]
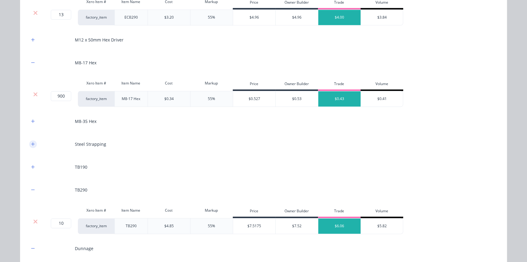
click at [31, 145] on button "button" at bounding box center [33, 144] width 8 height 8
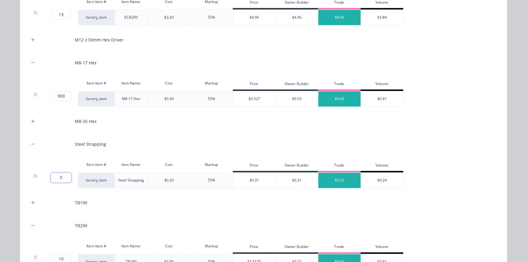
click at [63, 178] on input "0" at bounding box center [61, 177] width 20 height 10
type input "50"
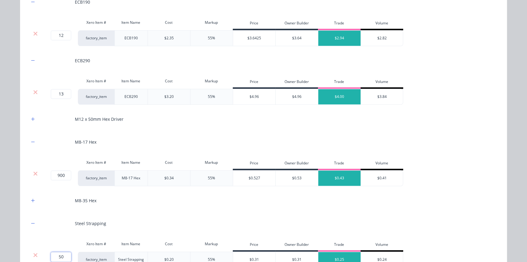
scroll to position [899, 0]
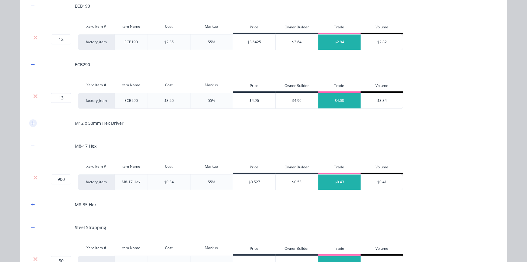
click at [31, 122] on icon "button" at bounding box center [32, 122] width 3 height 3
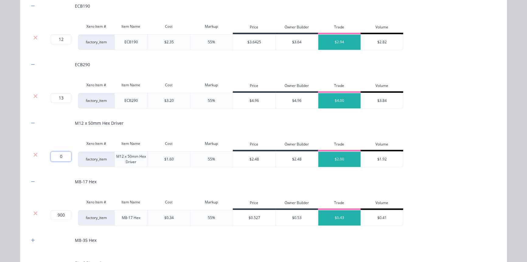
click at [60, 157] on input "0" at bounding box center [61, 156] width 20 height 10
type input "2"
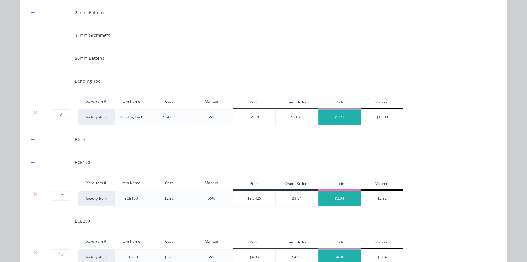
scroll to position [733, 0]
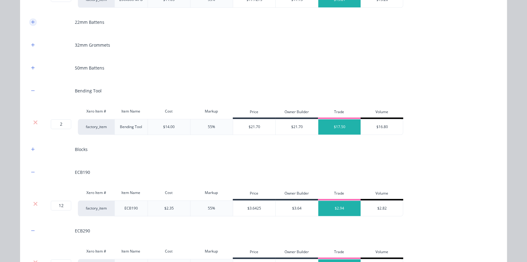
click at [31, 22] on icon "button" at bounding box center [33, 22] width 4 height 4
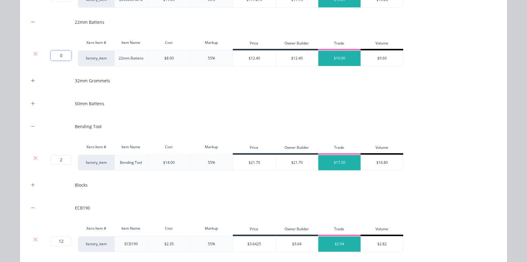
click at [62, 55] on input "0" at bounding box center [61, 56] width 20 height 10
type input "71"
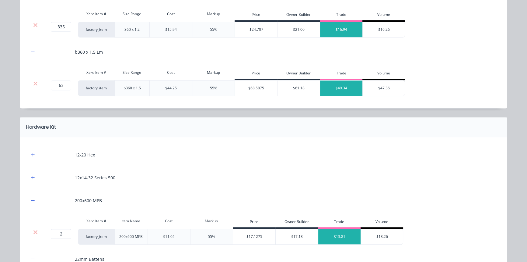
scroll to position [566, 0]
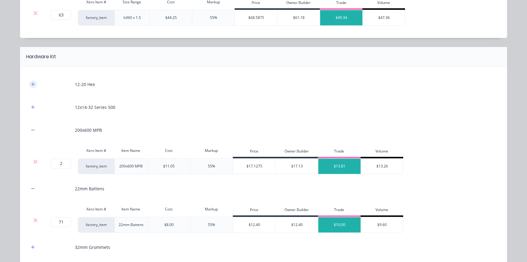
click at [32, 86] on button "button" at bounding box center [33, 84] width 8 height 8
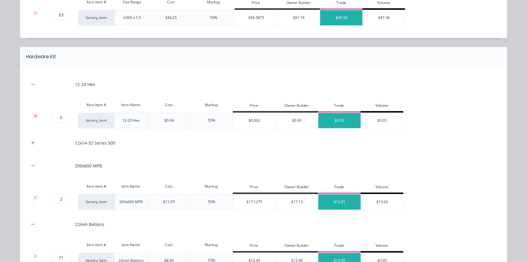
click at [35, 114] on icon at bounding box center [35, 116] width 5 height 6
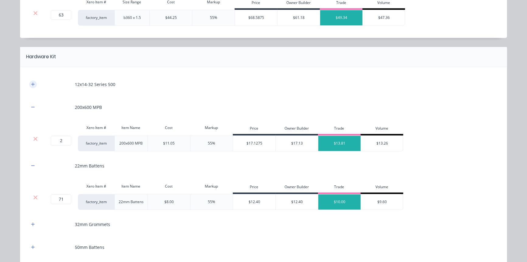
click at [30, 86] on button "button" at bounding box center [33, 84] width 8 height 8
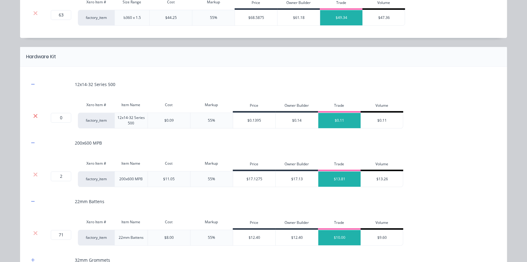
click at [33, 115] on icon at bounding box center [35, 116] width 4 height 4
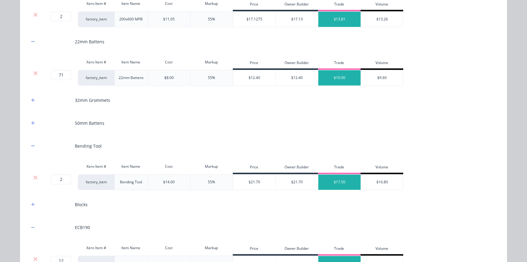
scroll to position [677, 0]
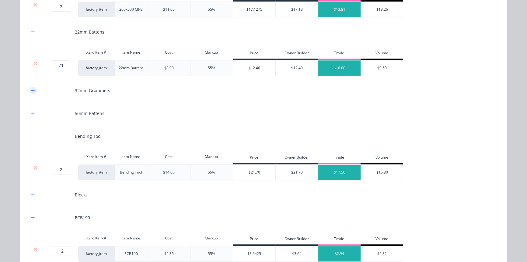
click at [31, 91] on icon "button" at bounding box center [33, 90] width 4 height 4
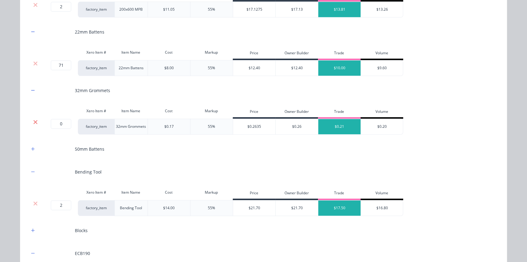
click at [34, 121] on icon at bounding box center [35, 122] width 5 height 6
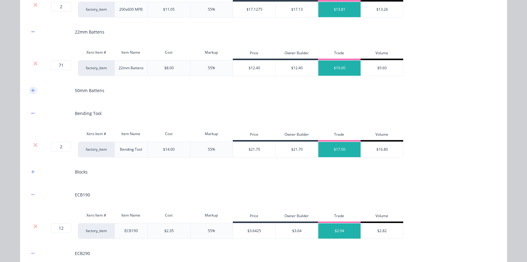
click at [31, 93] on button "button" at bounding box center [33, 90] width 8 height 8
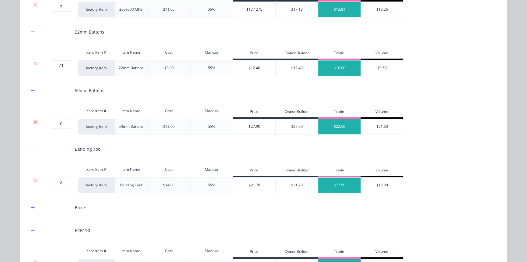
click at [33, 121] on icon at bounding box center [35, 122] width 4 height 4
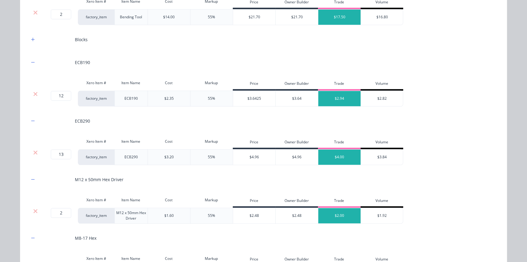
scroll to position [788, 0]
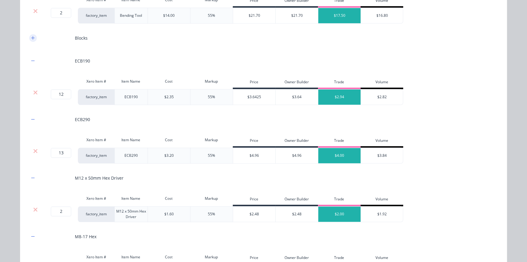
click at [31, 37] on icon "button" at bounding box center [33, 38] width 4 height 4
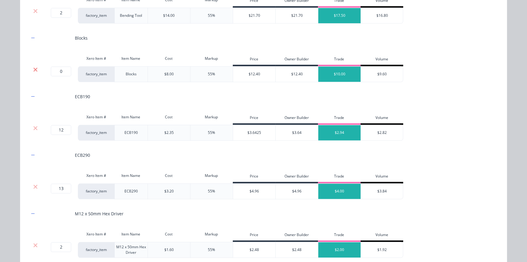
click at [35, 69] on icon at bounding box center [35, 69] width 5 height 6
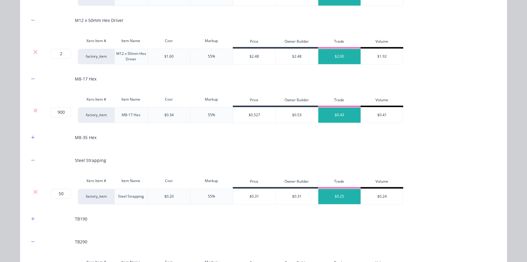
scroll to position [926, 0]
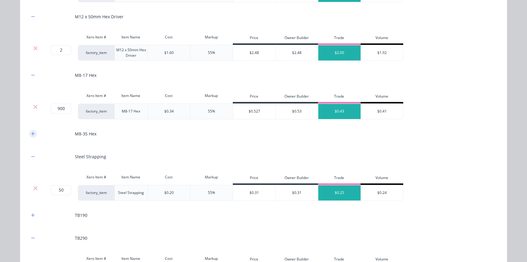
click at [31, 131] on icon "button" at bounding box center [33, 133] width 4 height 4
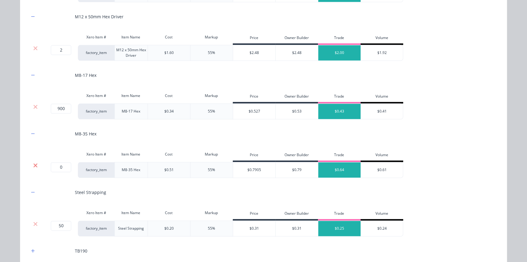
click at [33, 163] on icon at bounding box center [35, 165] width 5 height 6
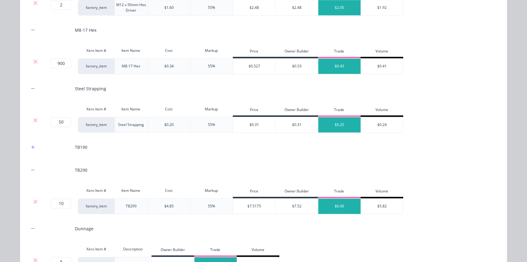
scroll to position [982, 0]
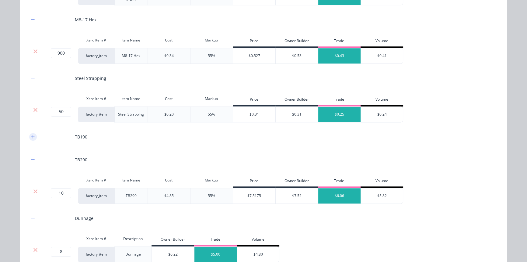
click at [31, 137] on icon "button" at bounding box center [33, 136] width 4 height 4
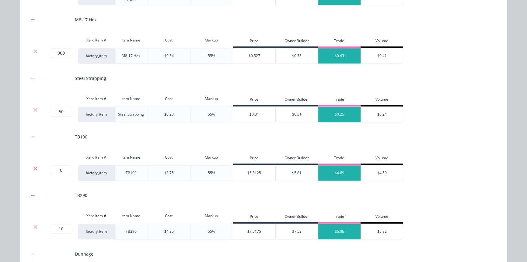
click at [33, 167] on icon at bounding box center [35, 168] width 5 height 6
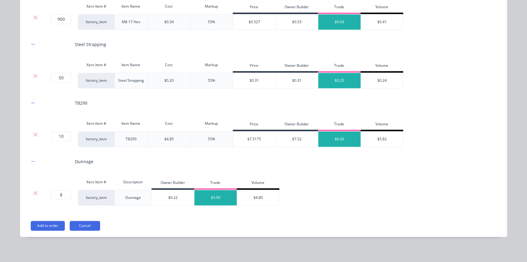
scroll to position [316, 0]
click at [47, 221] on button "Add to order" at bounding box center [48, 225] width 34 height 10
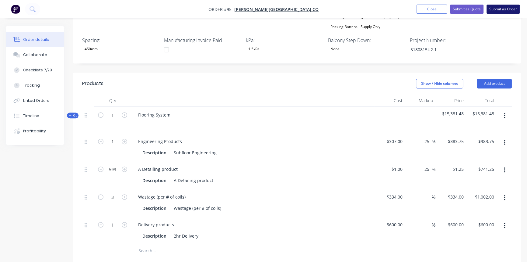
click at [505, 10] on button "Submit as Order" at bounding box center [503, 9] width 33 height 9
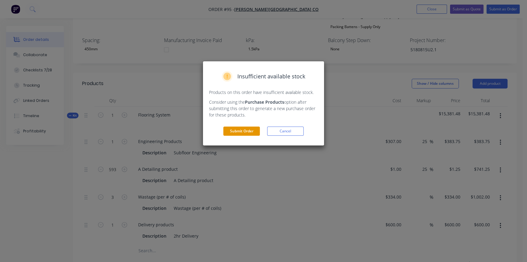
click at [233, 133] on button "Submit Order" at bounding box center [242, 130] width 37 height 9
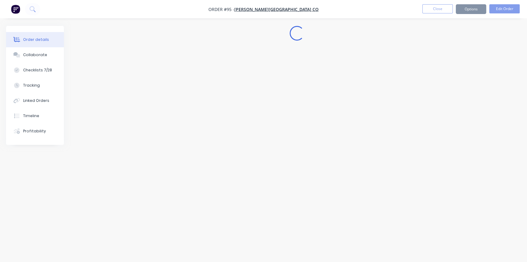
scroll to position [0, 0]
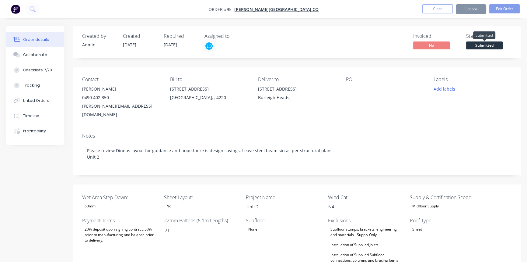
click at [468, 42] on span "Submitted" at bounding box center [485, 45] width 37 height 8
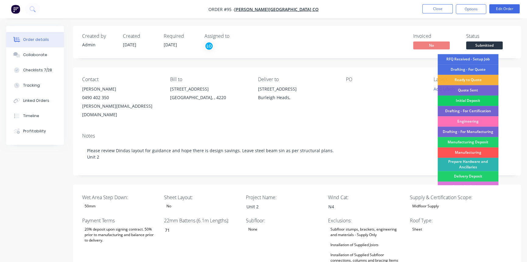
click at [465, 102] on div "Initial Deposit" at bounding box center [468, 100] width 61 height 10
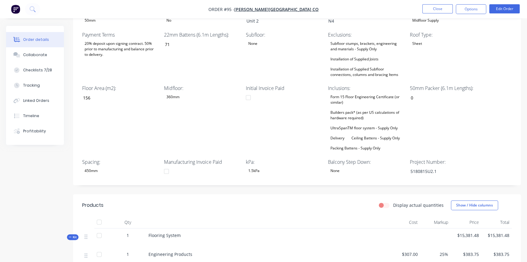
scroll to position [194, 0]
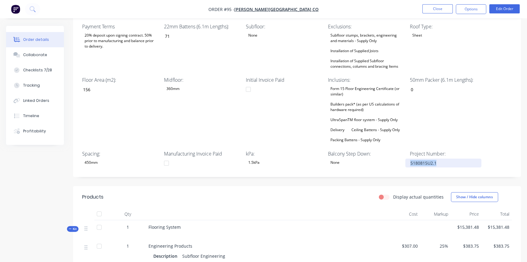
drag, startPoint x: 443, startPoint y: 153, endPoint x: 360, endPoint y: 162, distance: 83.9
click at [360, 162] on div "Wet Area Step Down: 50mm Sheet Layout: No Project Name: Unit 2 Wind Cat: N4 Sup…" at bounding box center [297, 84] width 448 height 186
copy div "5180815U2.1"
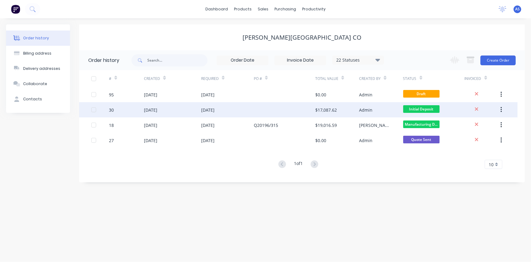
click at [113, 111] on div "30" at bounding box center [111, 110] width 5 height 6
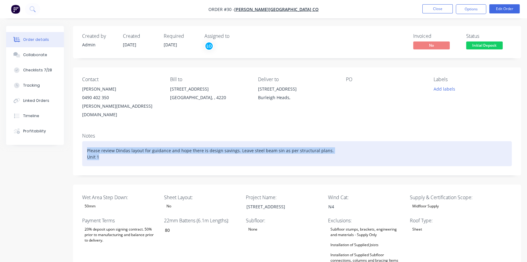
drag, startPoint x: 86, startPoint y: 141, endPoint x: 104, endPoint y: 152, distance: 21.0
click at [104, 152] on div "Please review Dindas layout for guidance and hope there is design savings. Leav…" at bounding box center [297, 153] width 430 height 25
copy div "Please review Dindas layout for guidance and hope there is design savings. Leav…"
